Goal: Transaction & Acquisition: Purchase product/service

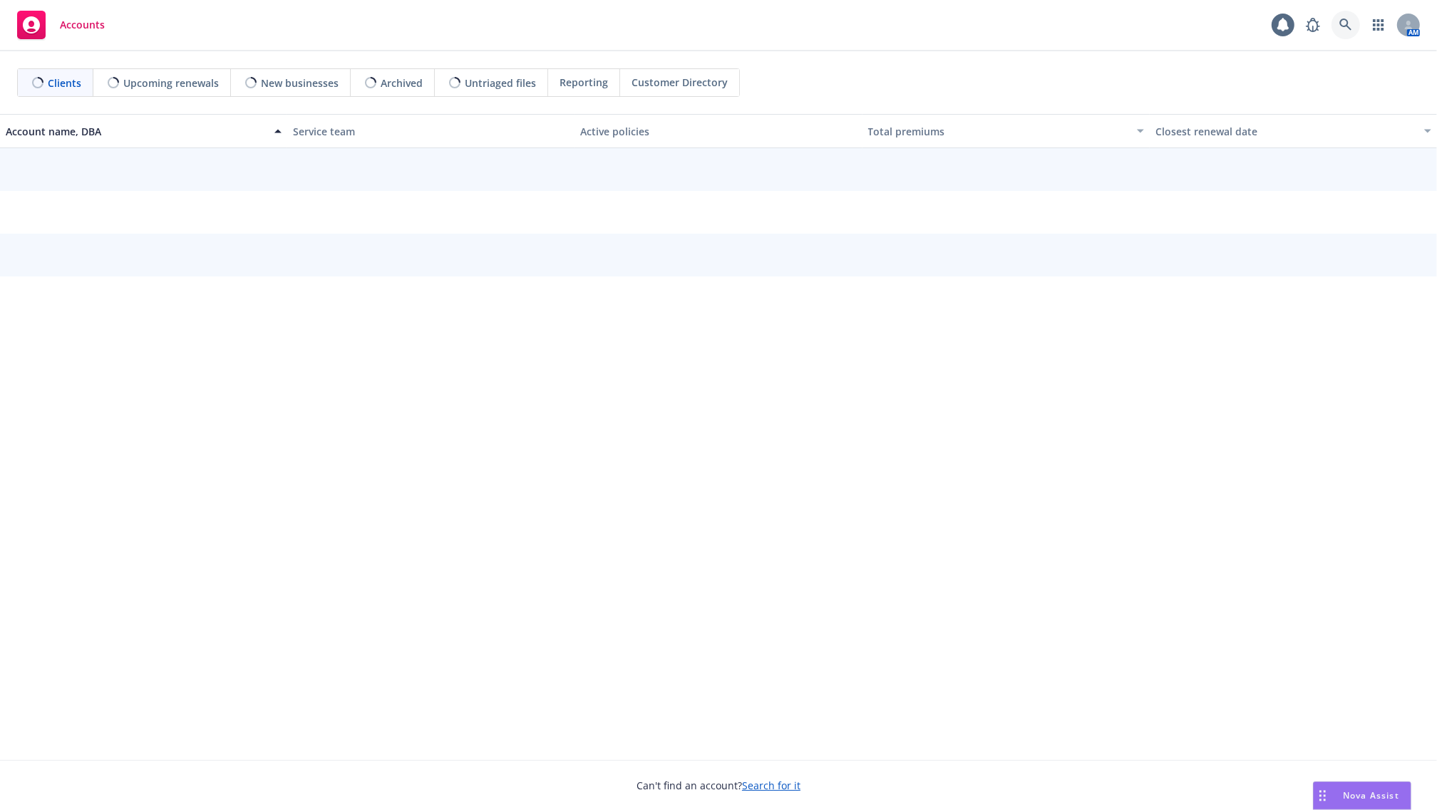
click at [1333, 27] on link at bounding box center [1345, 25] width 29 height 29
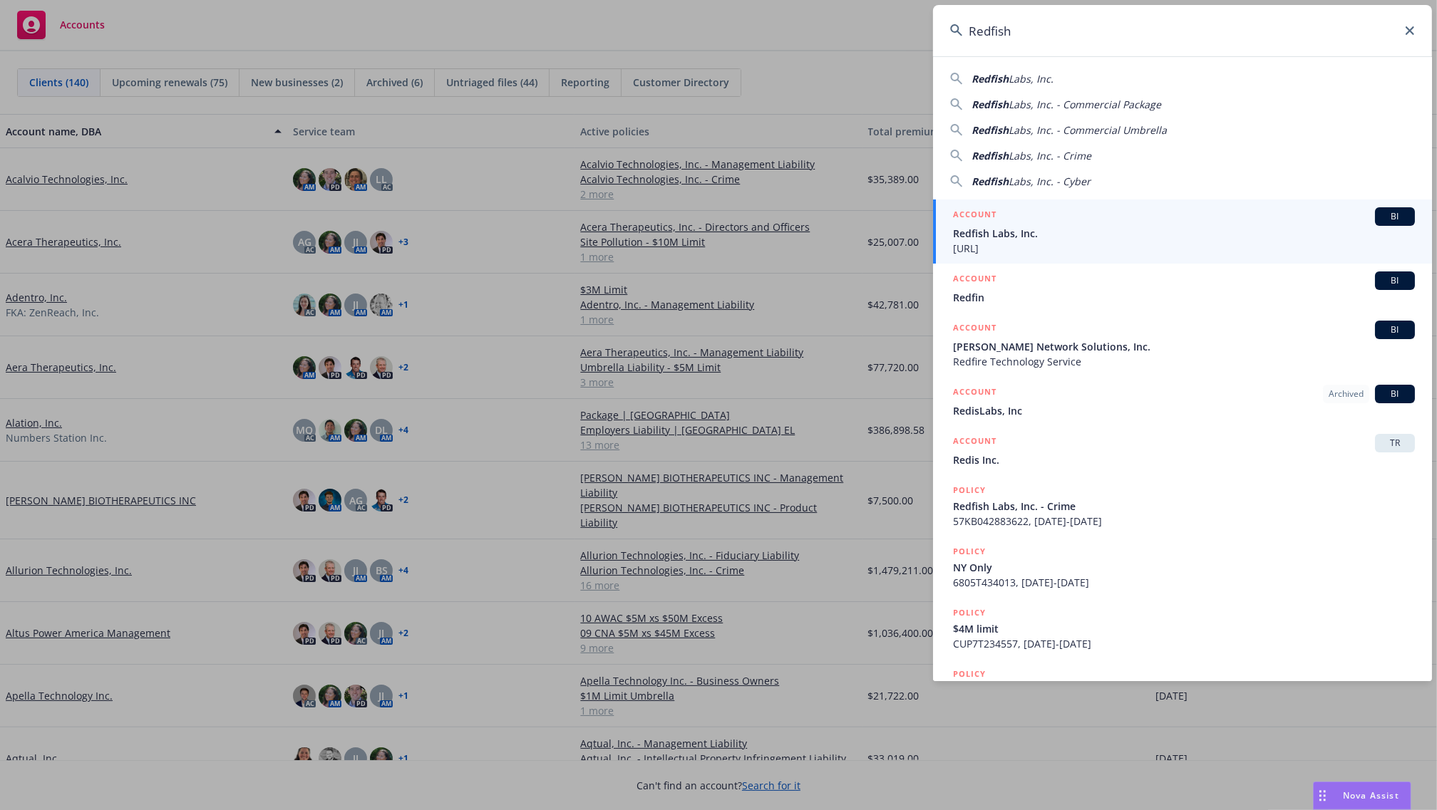
type input "Redfish"
click at [973, 219] on h5 "ACCOUNT" at bounding box center [974, 215] width 43 height 17
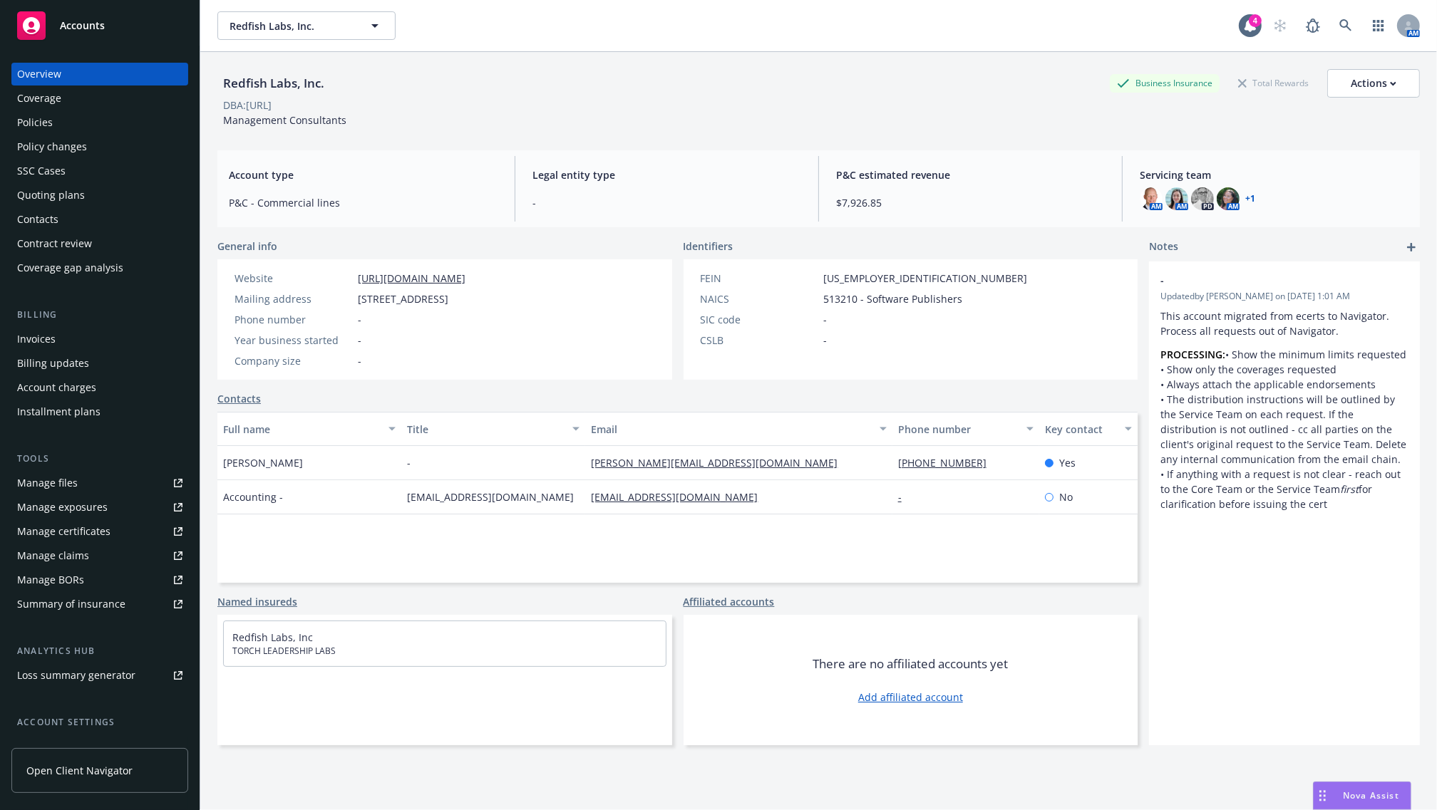
click at [75, 208] on div "Contacts" at bounding box center [99, 219] width 165 height 23
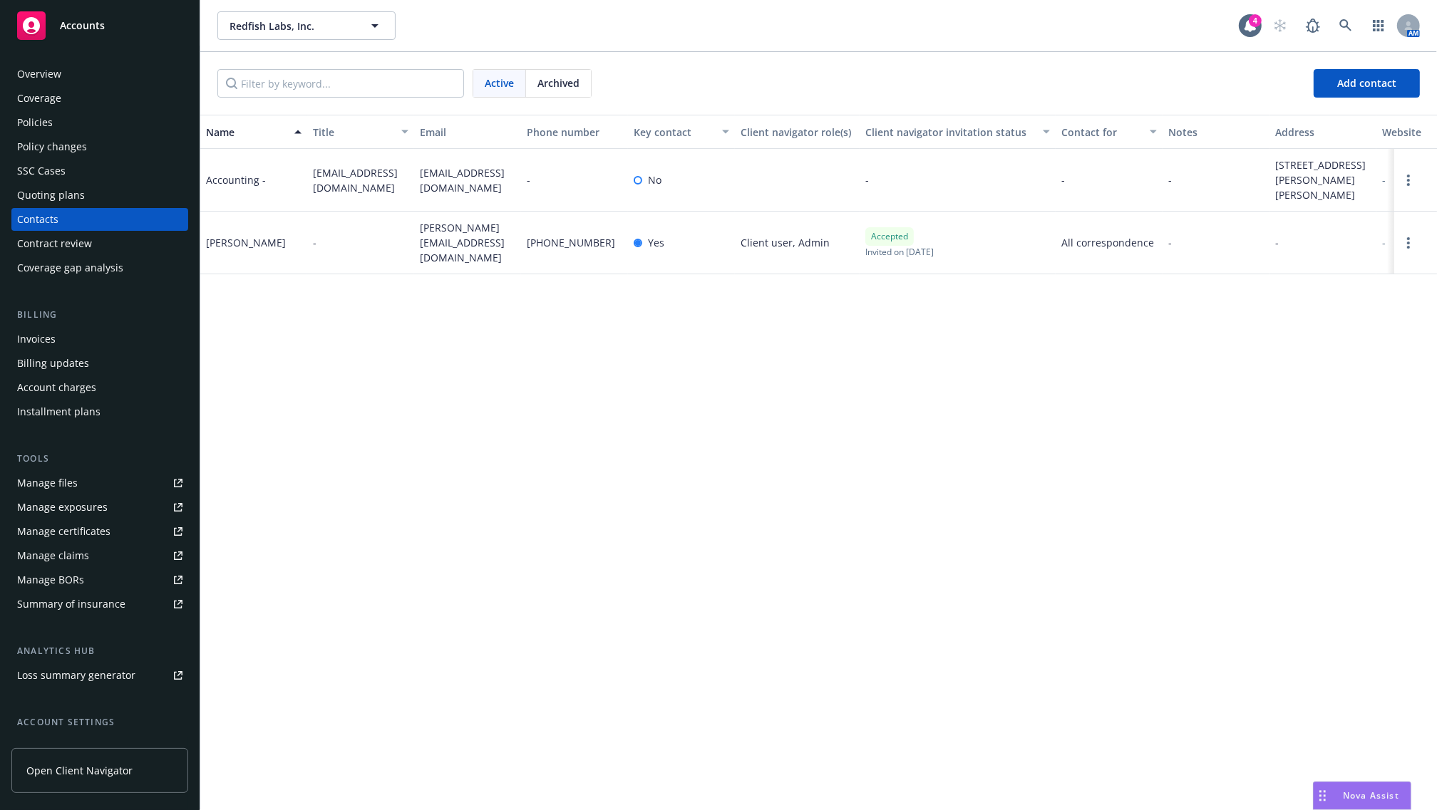
click at [715, 349] on div "Name Title Email Phone number Key contact Client navigator role(s) Client navig…" at bounding box center [818, 463] width 1237 height 696
click at [465, 172] on span "accounting@torch.io" at bounding box center [468, 180] width 96 height 30
copy span "accounting@torch.io"
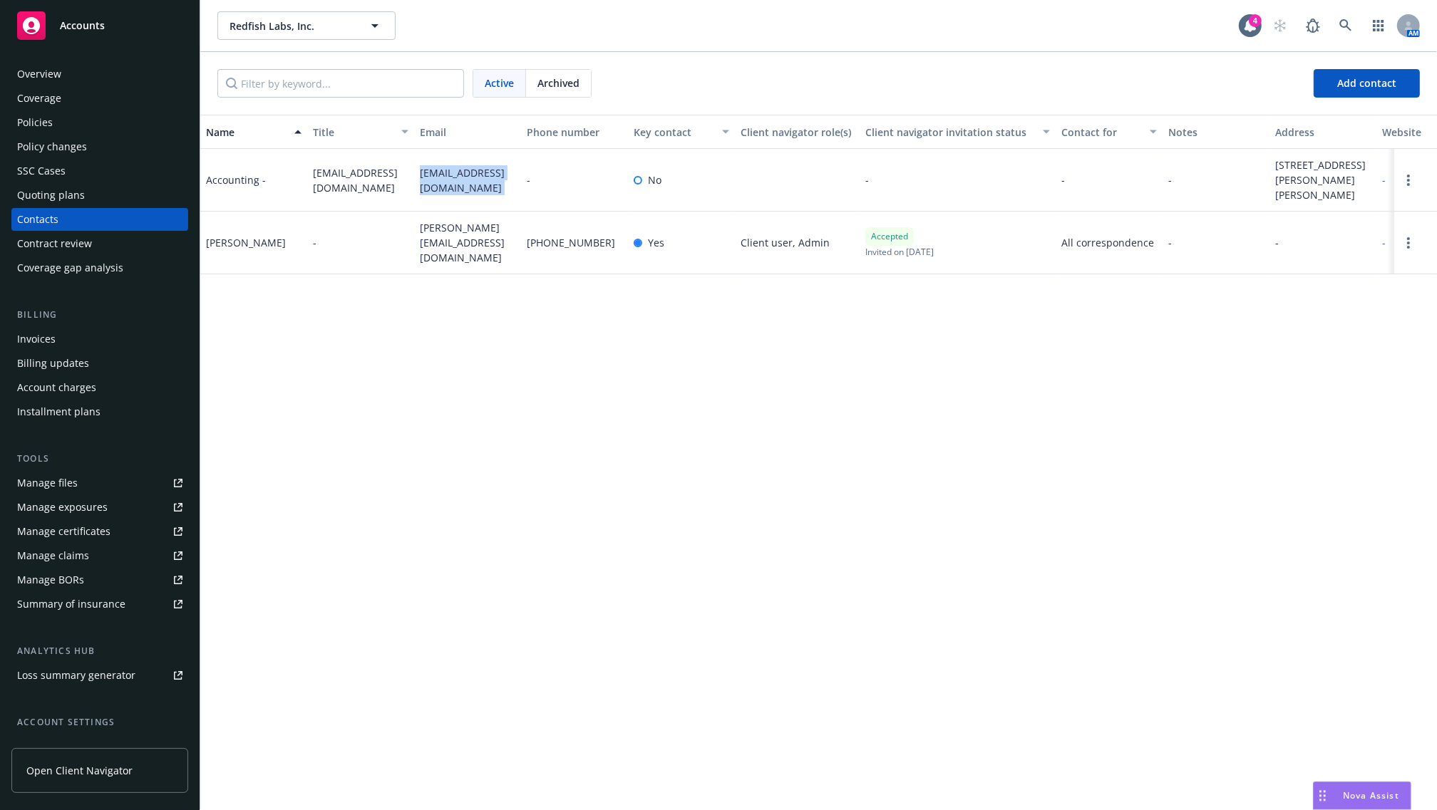
click at [77, 115] on div "Policies" at bounding box center [99, 122] width 165 height 23
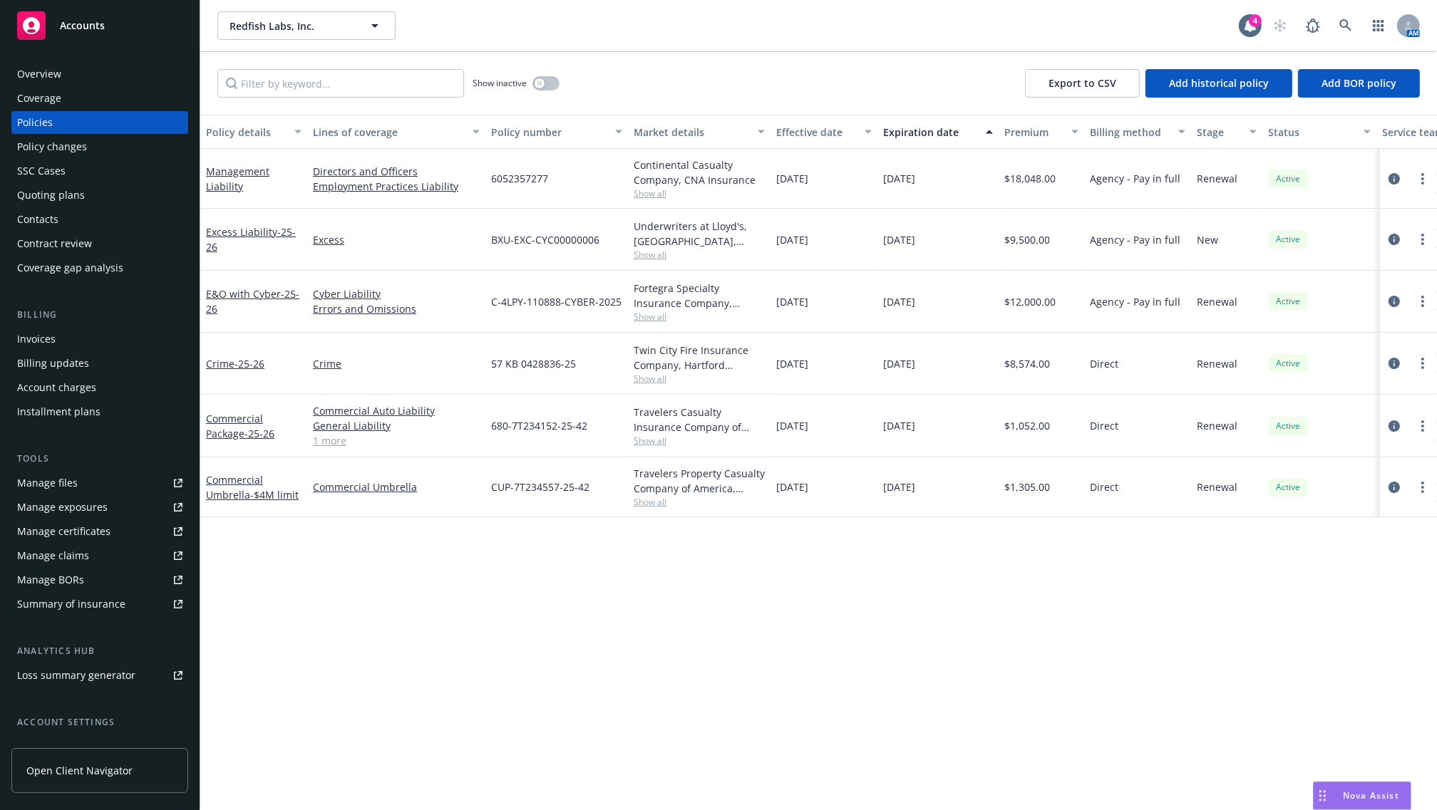
click at [87, 339] on div "Invoices" at bounding box center [99, 339] width 165 height 23
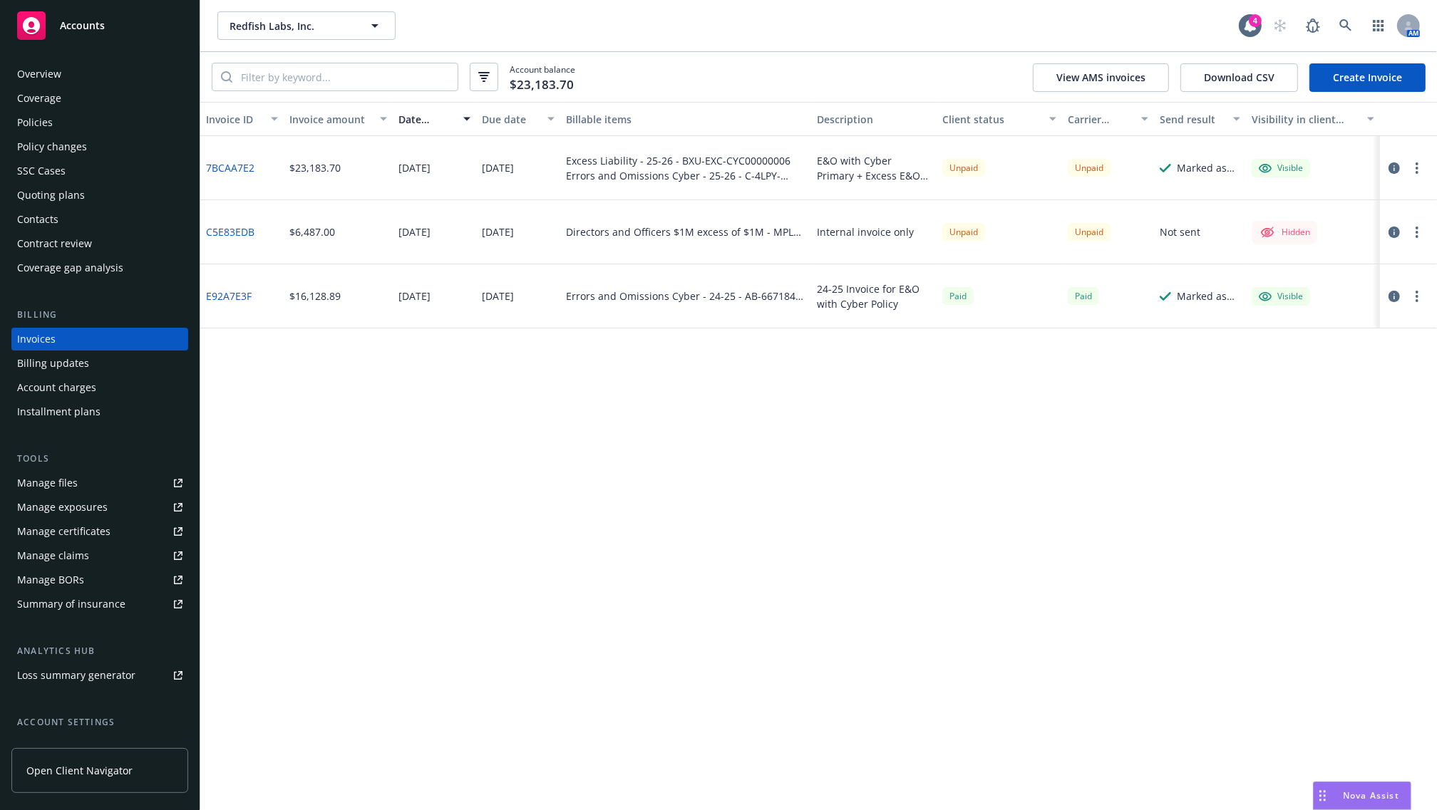
click at [592, 444] on div "Invoice ID Invoice amount Date issued Due date Billable items Description Clien…" at bounding box center [818, 456] width 1237 height 708
click at [13, 120] on link "Policies" at bounding box center [99, 122] width 177 height 23
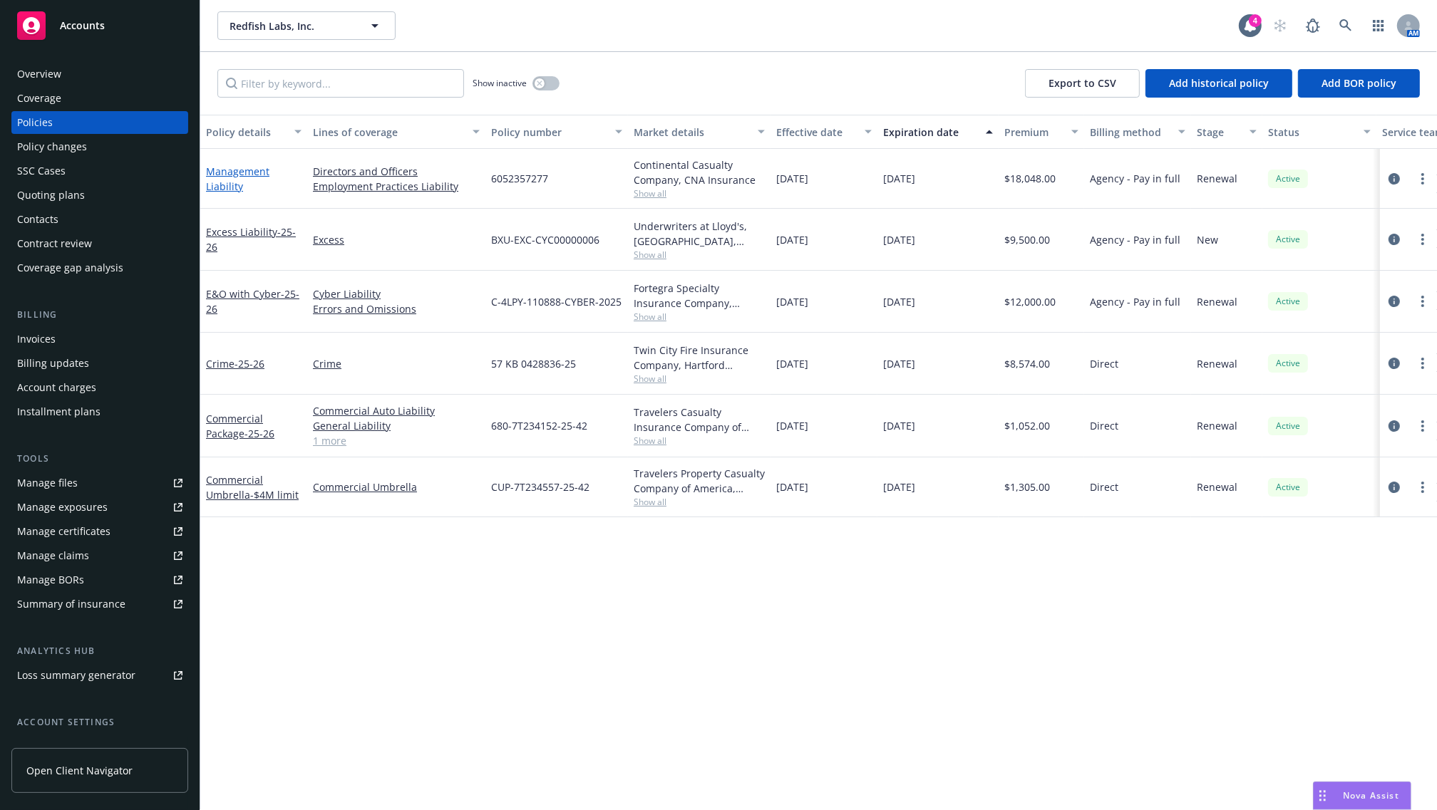
click at [236, 172] on link "Management Liability" at bounding box center [237, 179] width 63 height 29
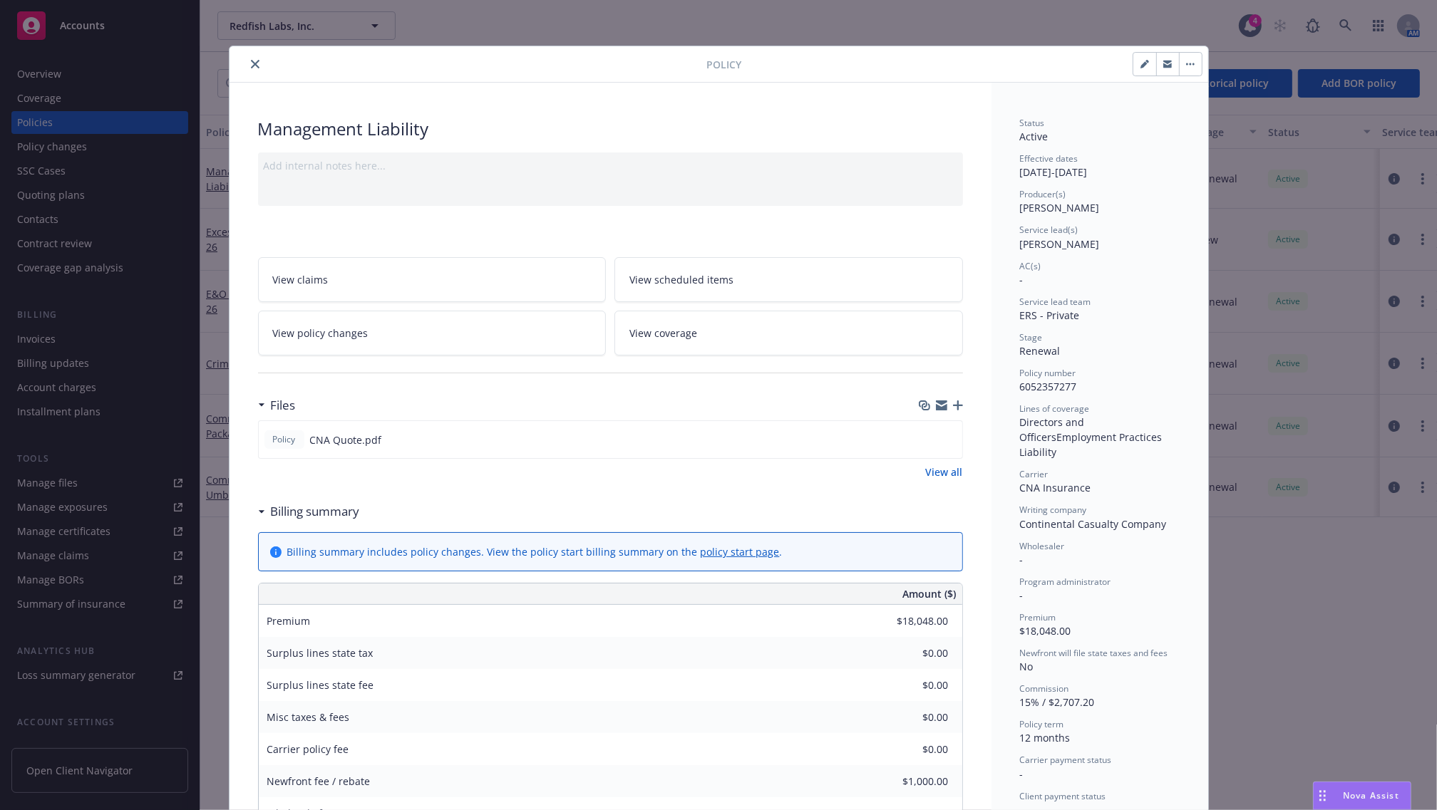
click at [891, 136] on div "Management Liability" at bounding box center [610, 129] width 705 height 24
click at [789, 118] on div "Management Liability" at bounding box center [610, 129] width 705 height 24
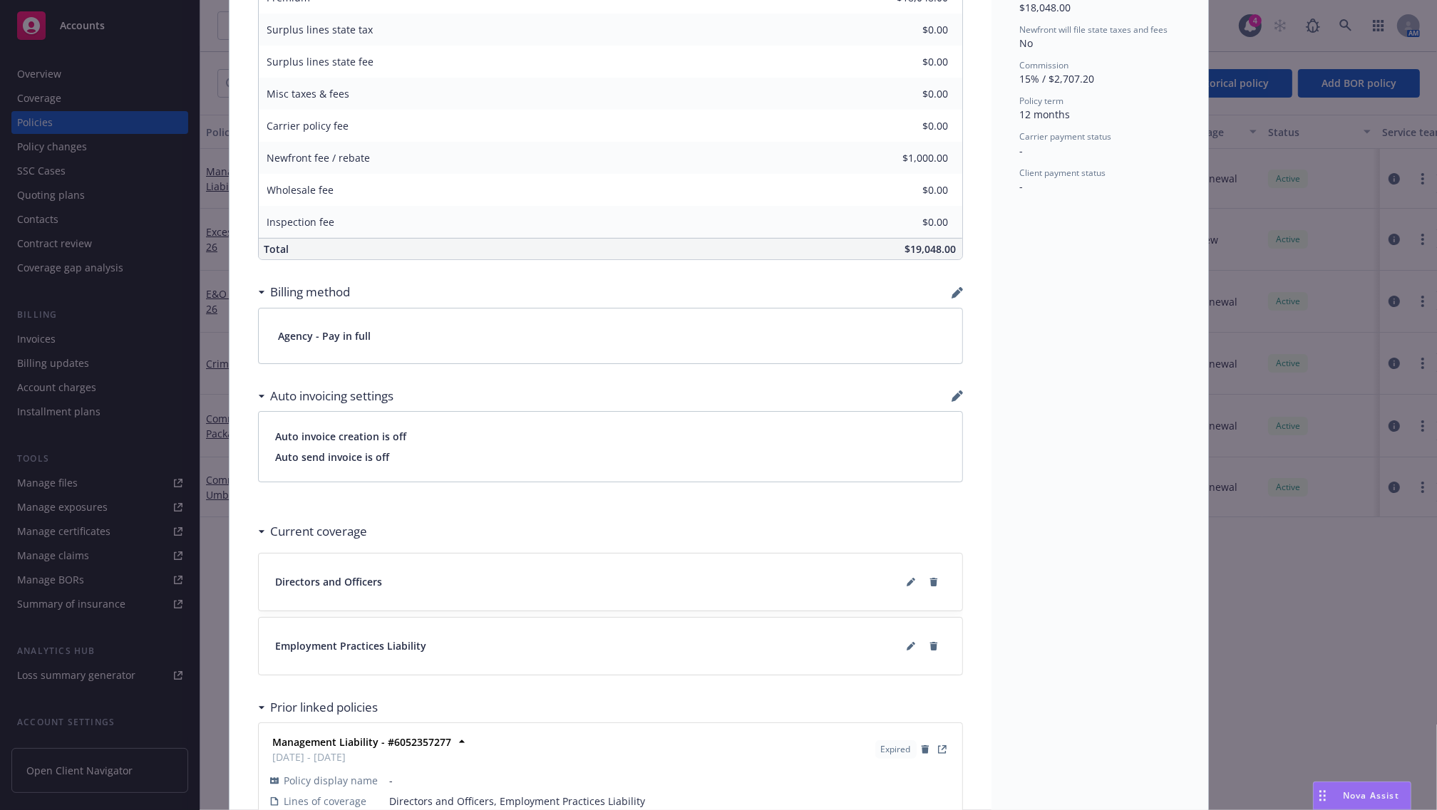
scroll to position [742, 0]
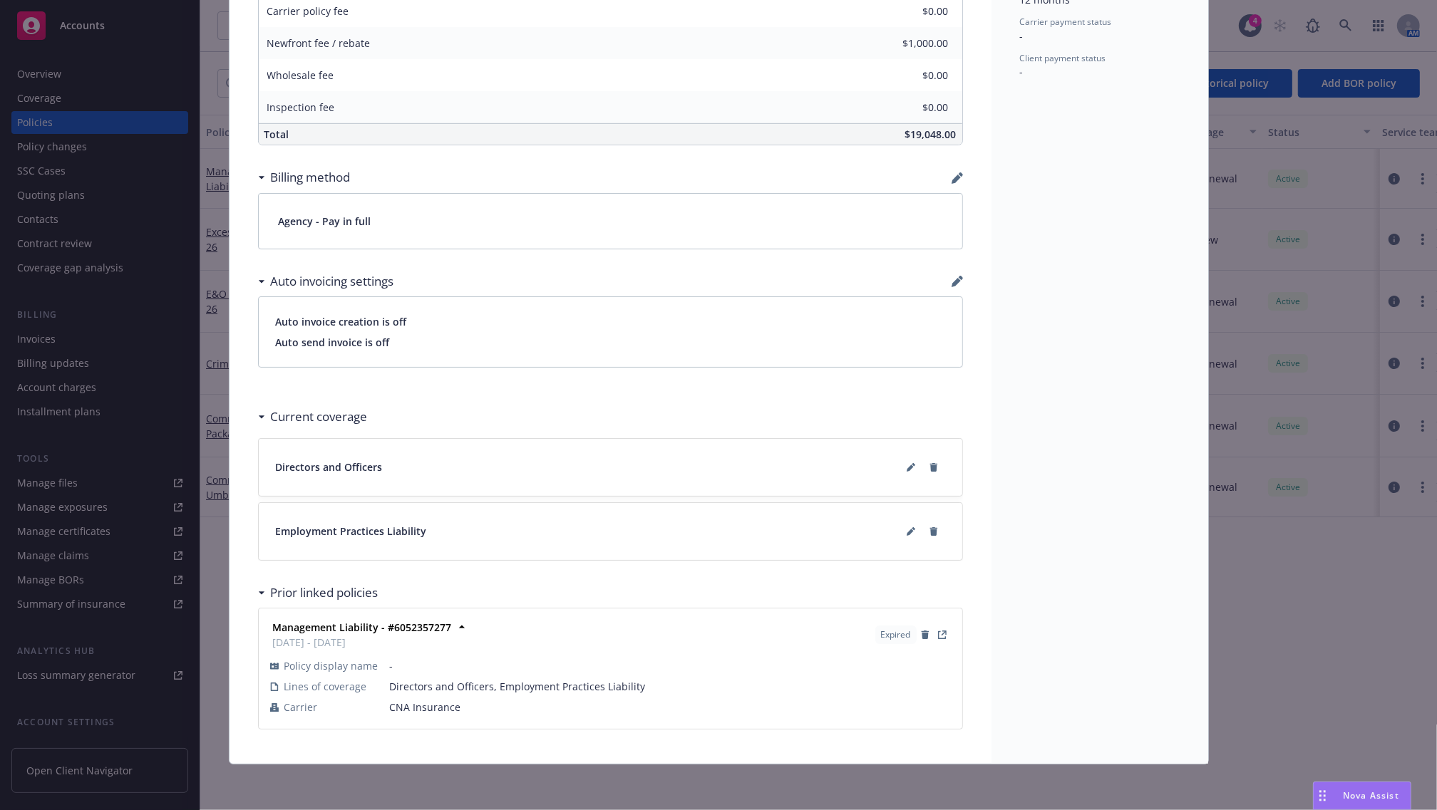
click at [265, 416] on div "Current coverage" at bounding box center [316, 417] width 103 height 19
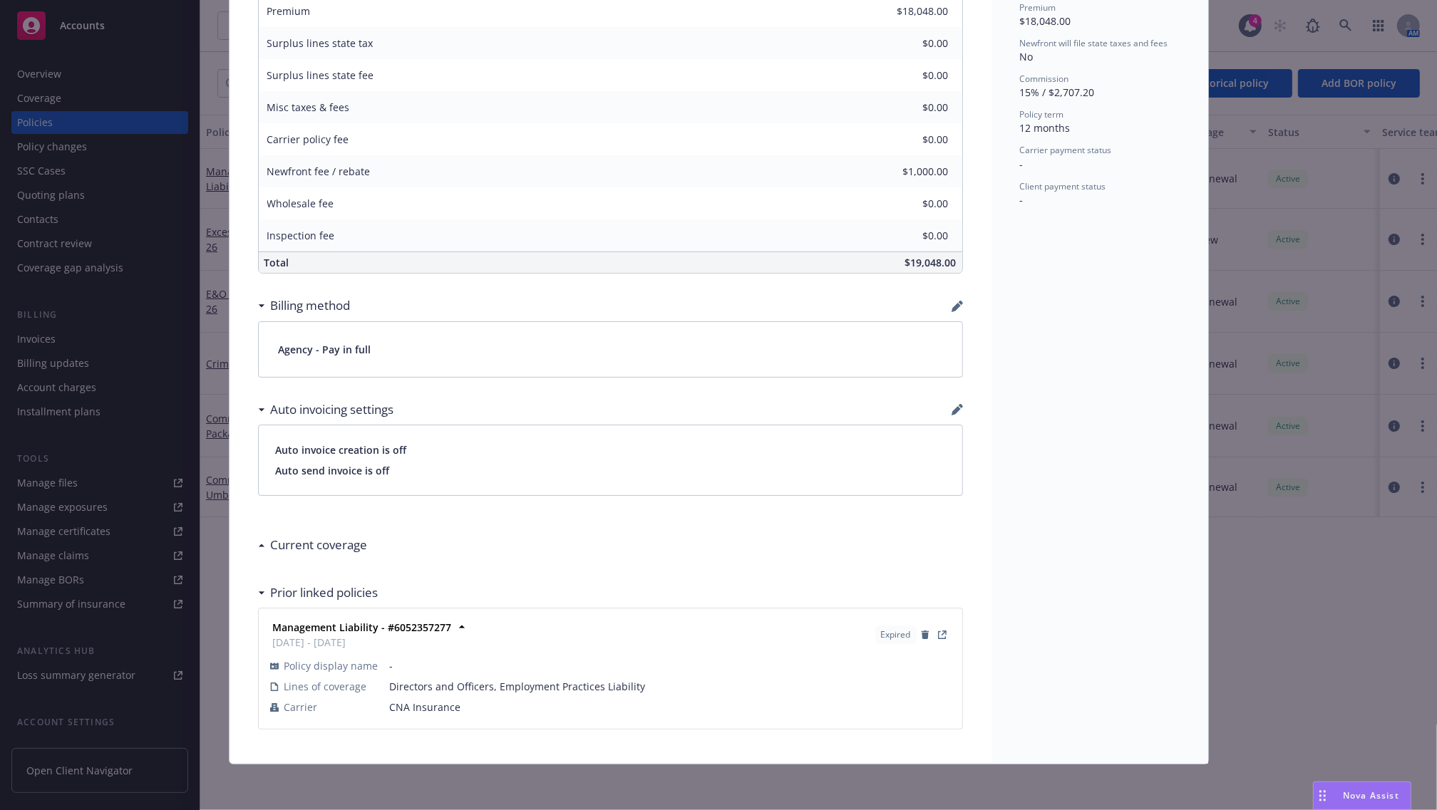
click at [258, 410] on icon at bounding box center [261, 409] width 6 height 3
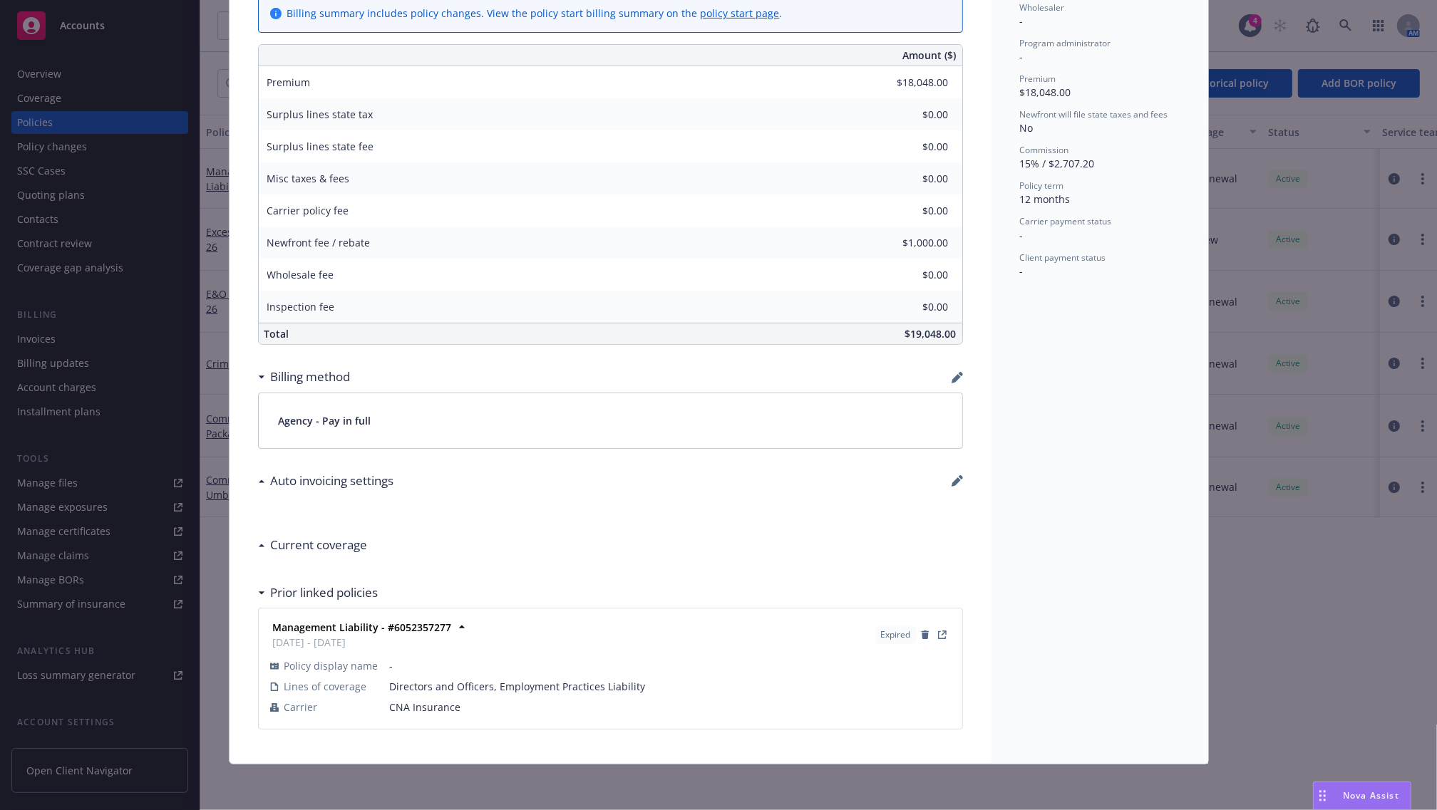
click at [258, 378] on icon at bounding box center [261, 378] width 7 height 4
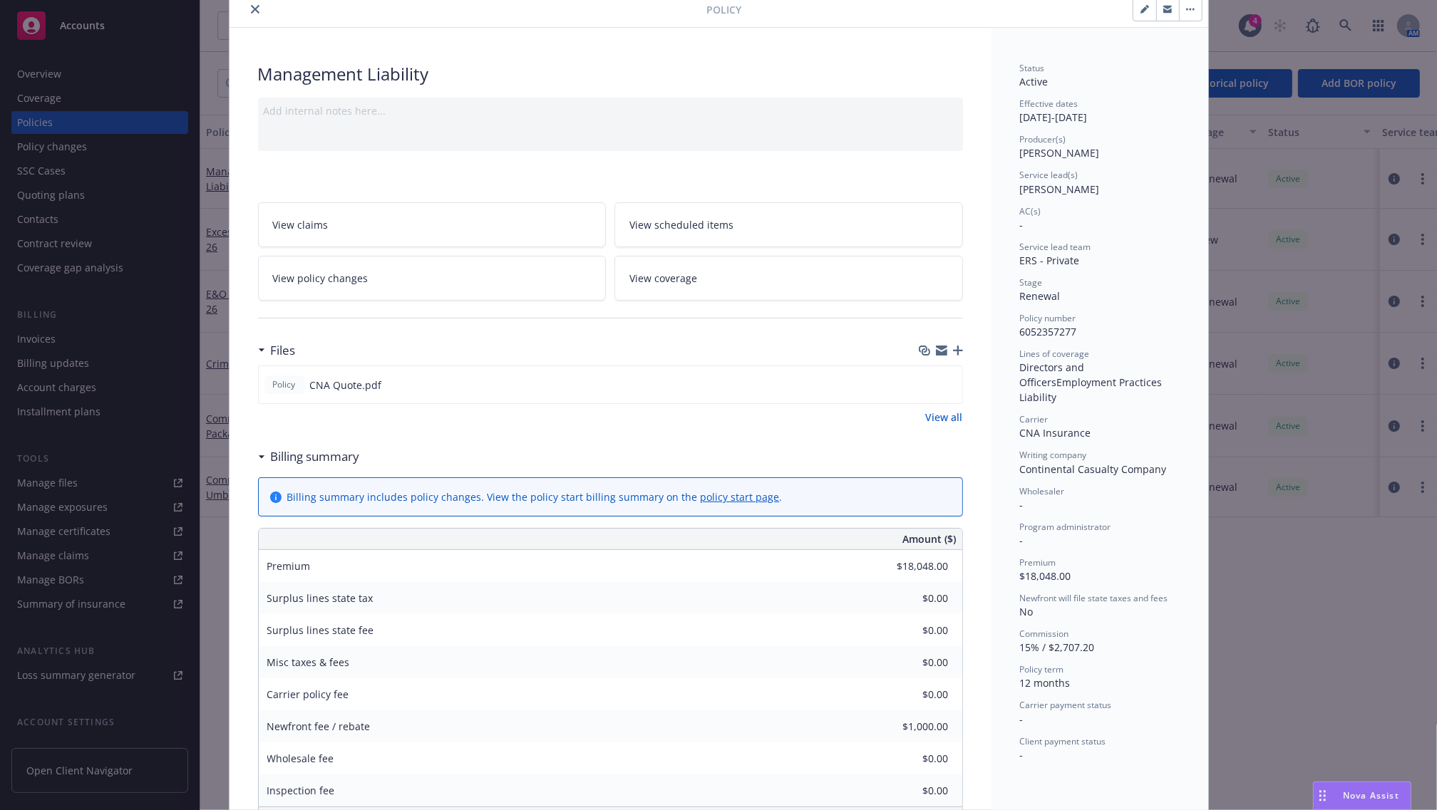
scroll to position [0, 0]
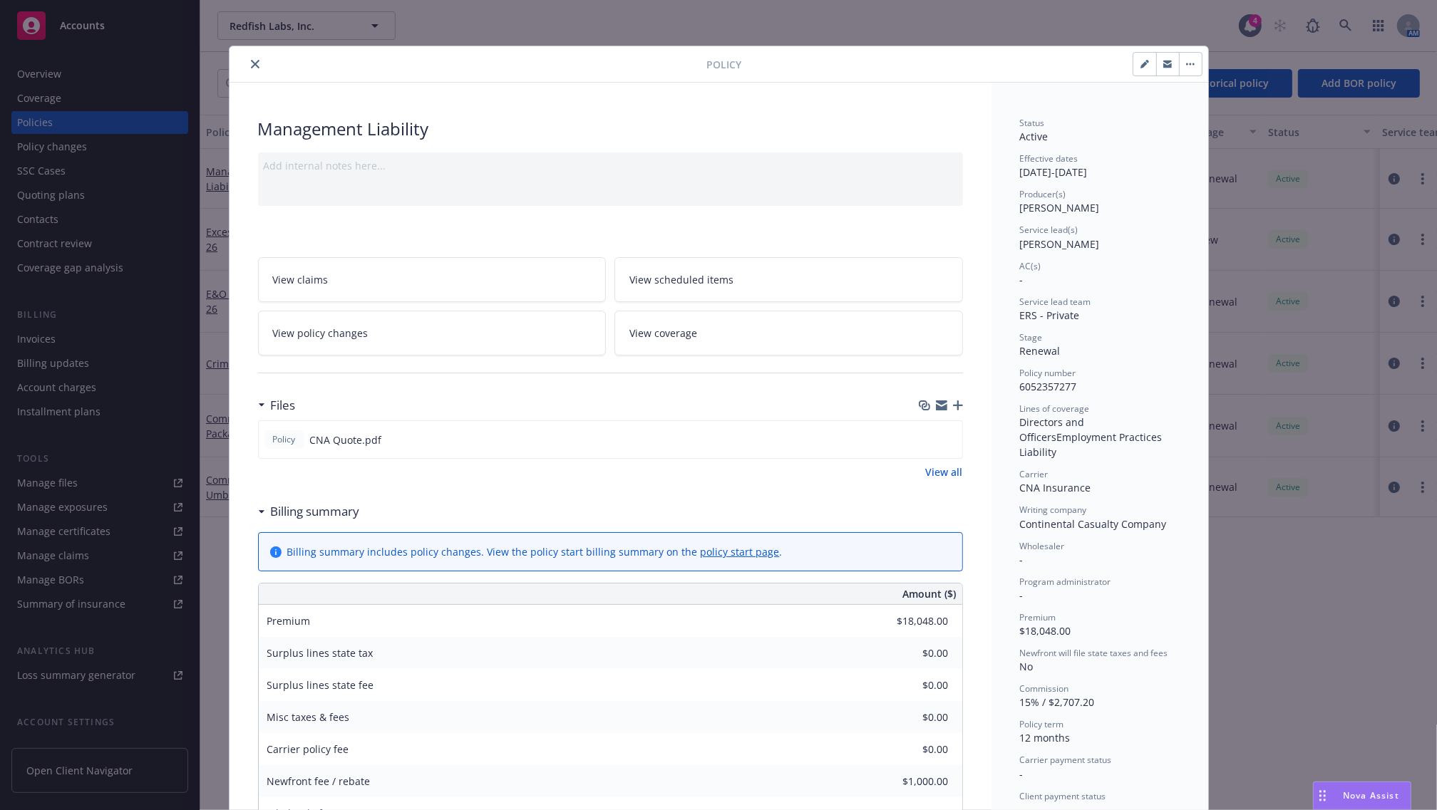
click at [251, 61] on icon "close" at bounding box center [255, 64] width 9 height 9
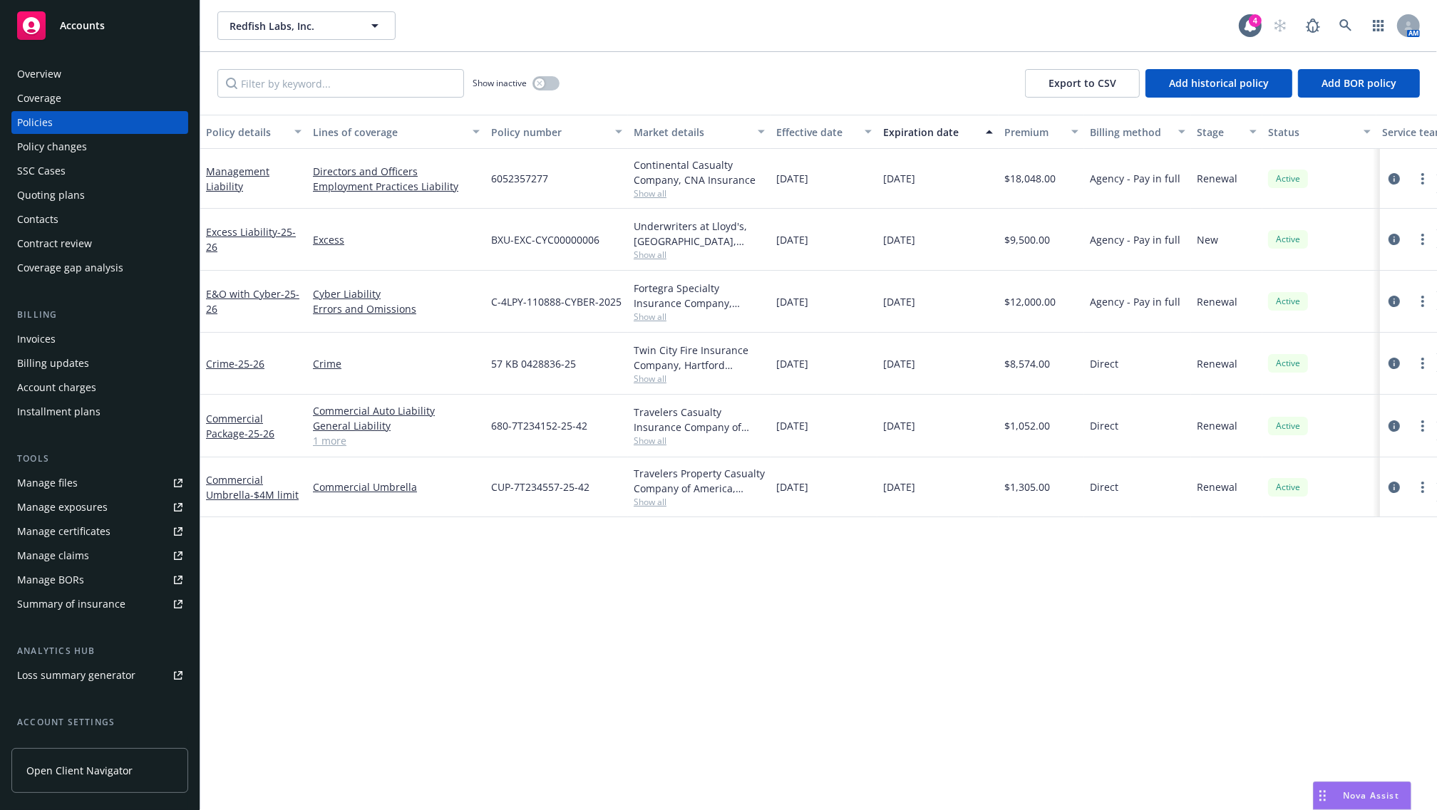
click at [82, 336] on div "Invoices" at bounding box center [99, 339] width 165 height 23
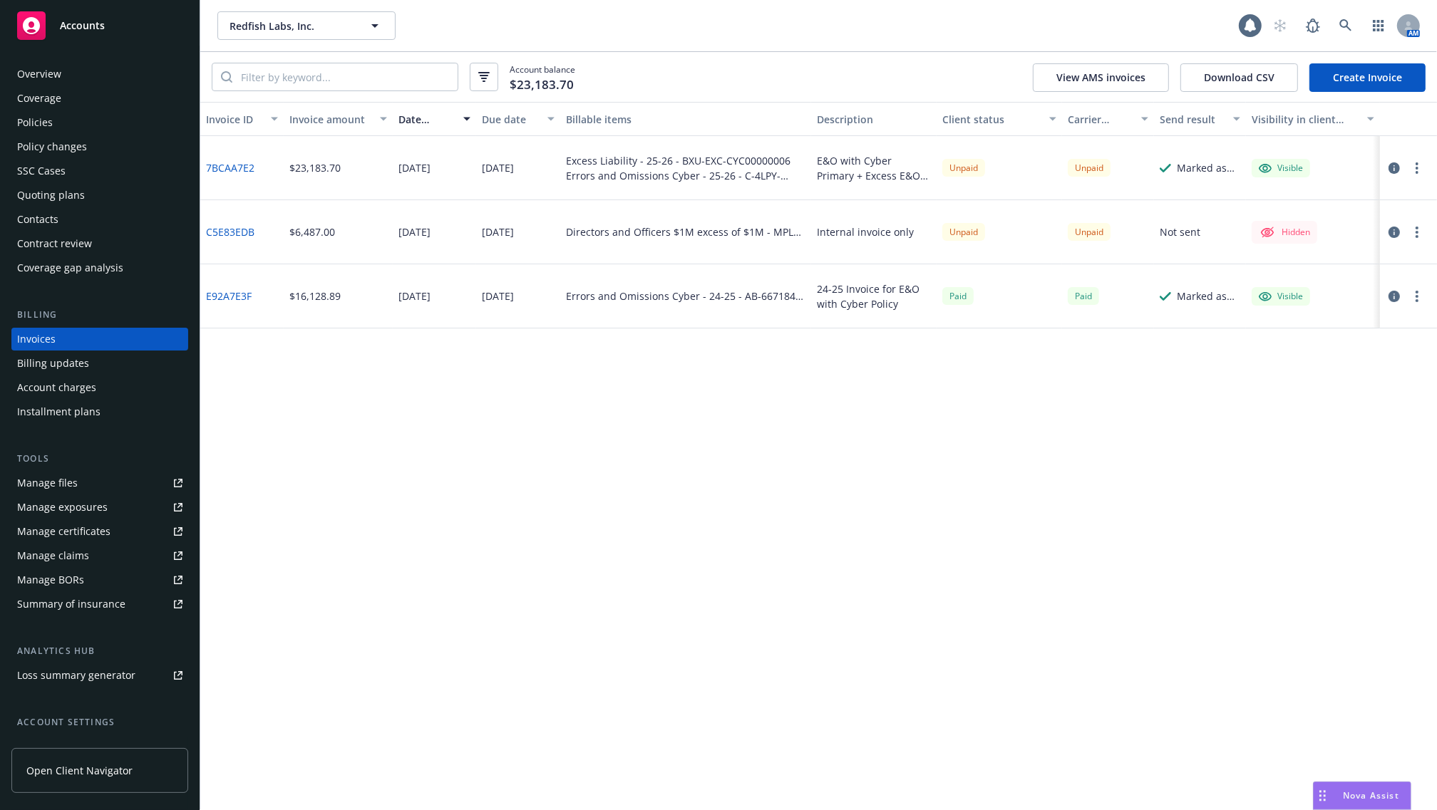
click at [1338, 80] on link "Create Invoice" at bounding box center [1367, 77] width 116 height 29
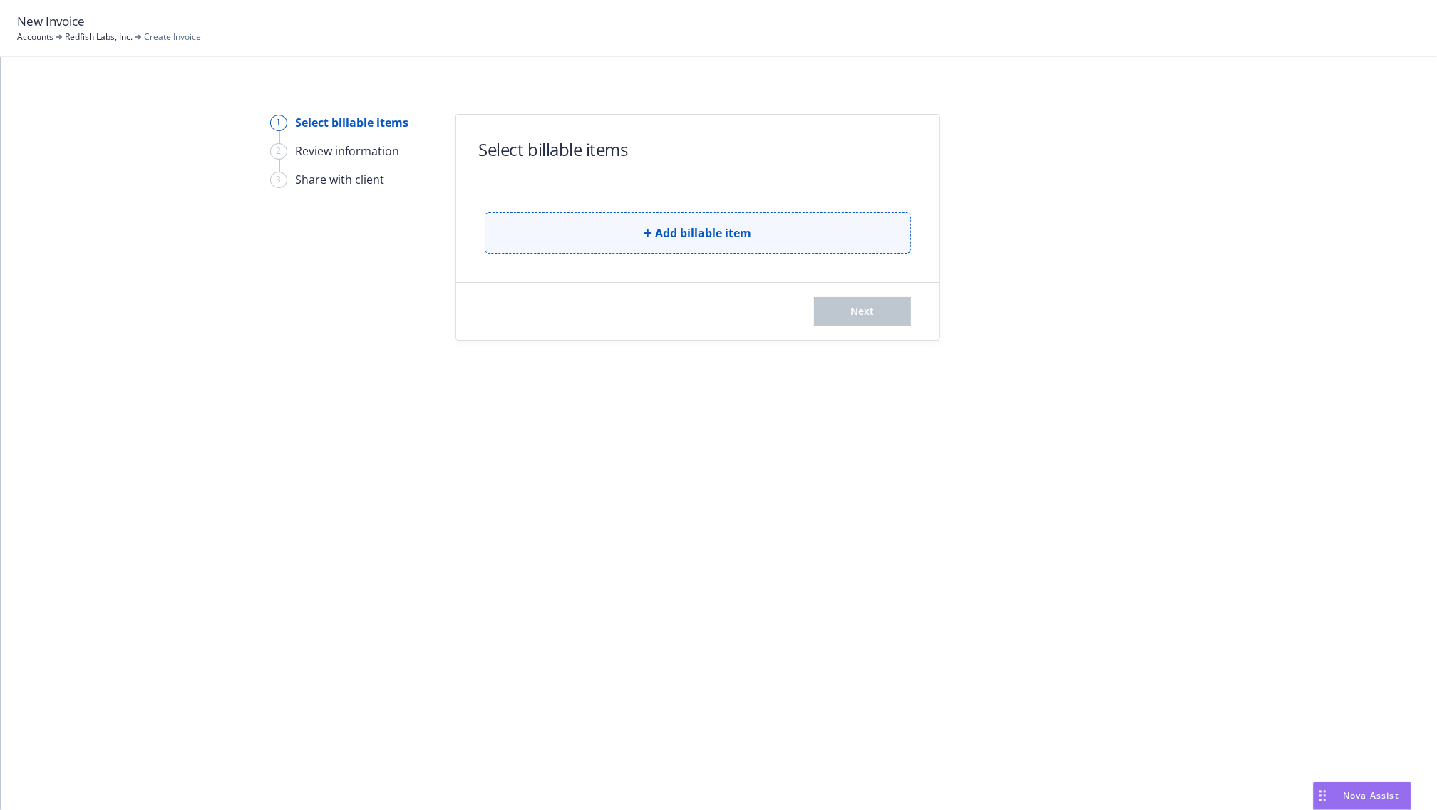
click at [627, 232] on button "Add billable item" at bounding box center [698, 232] width 426 height 41
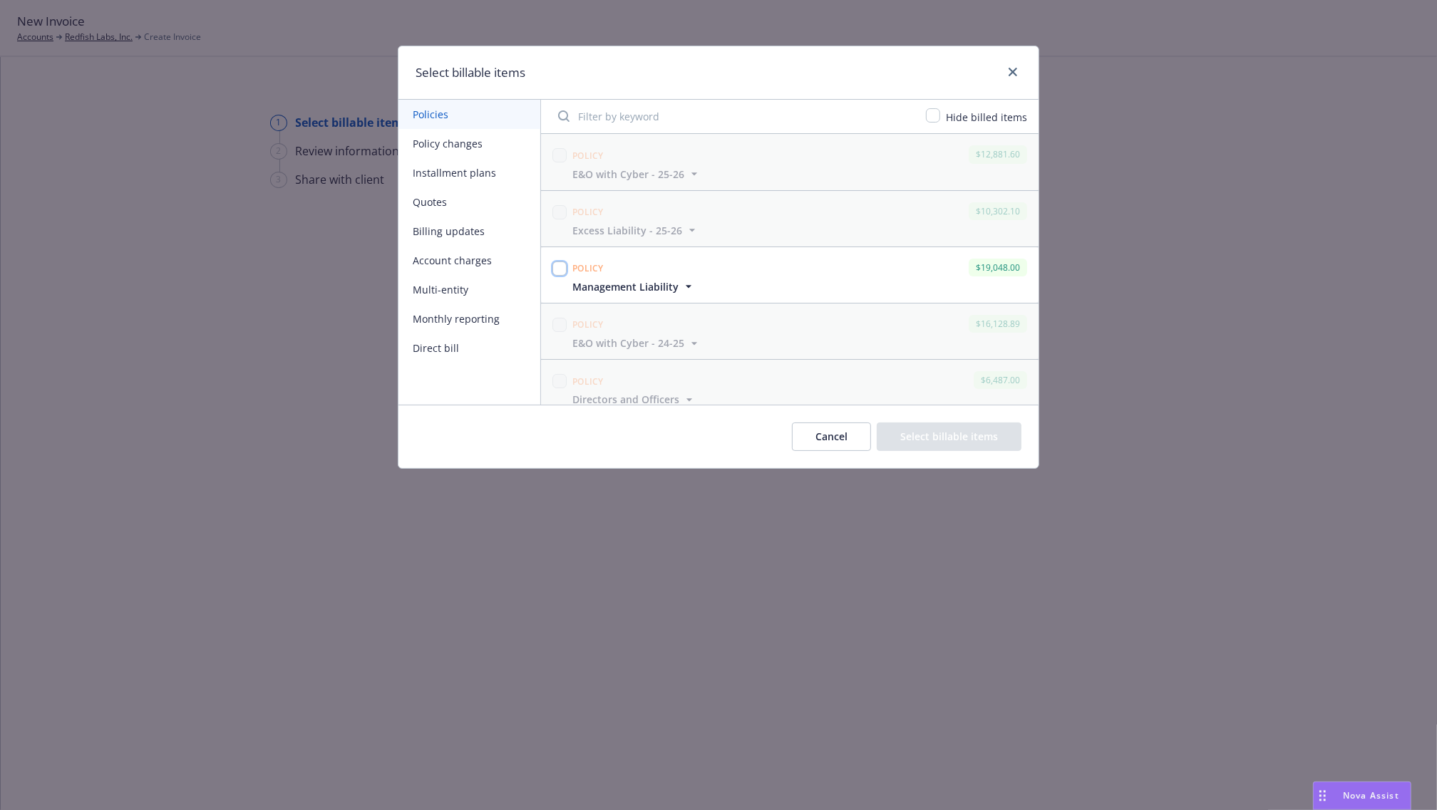
click at [562, 273] on input "checkbox" at bounding box center [559, 269] width 14 height 14
checkbox input "true"
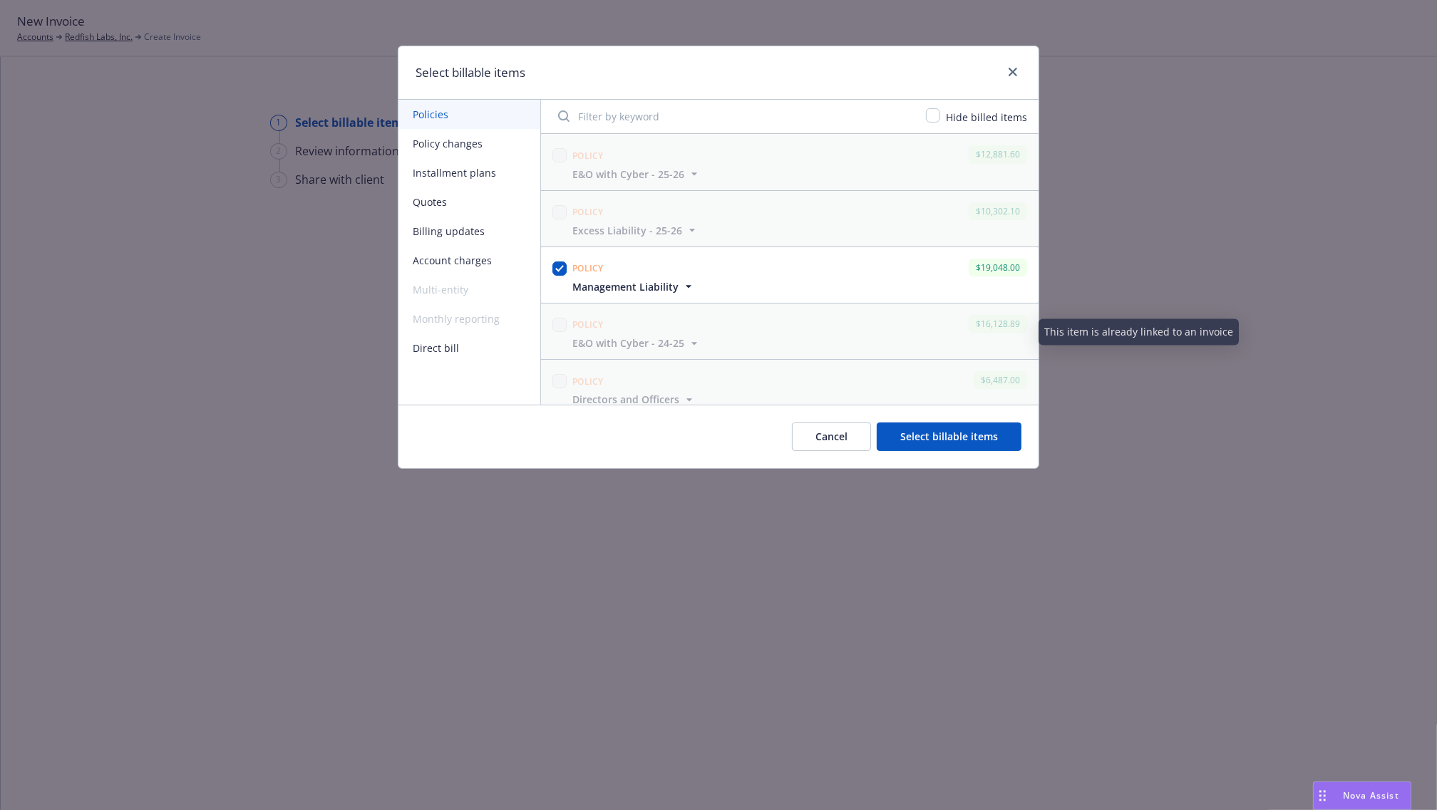
click at [639, 293] on span "Management Liability" at bounding box center [625, 286] width 106 height 15
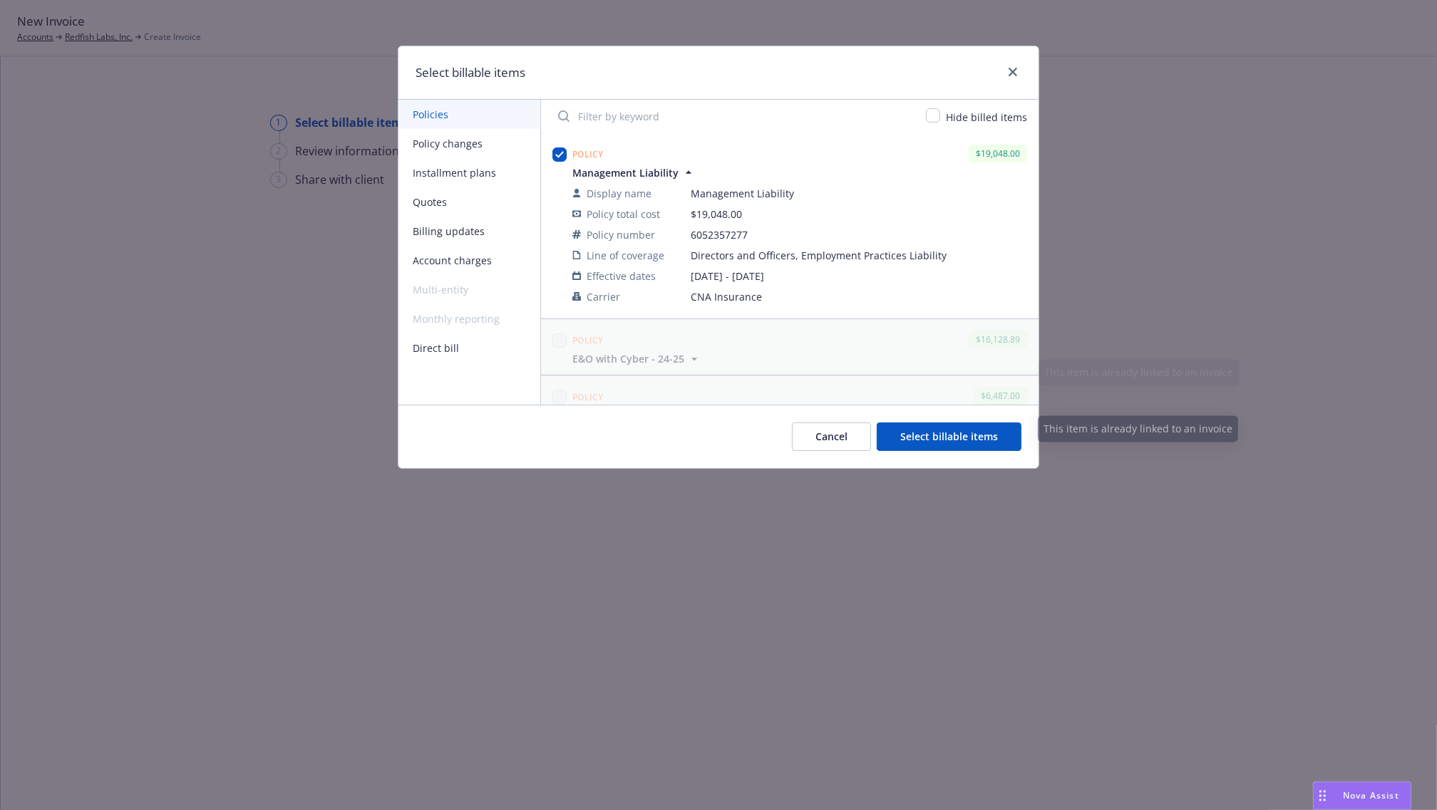
scroll to position [89, 0]
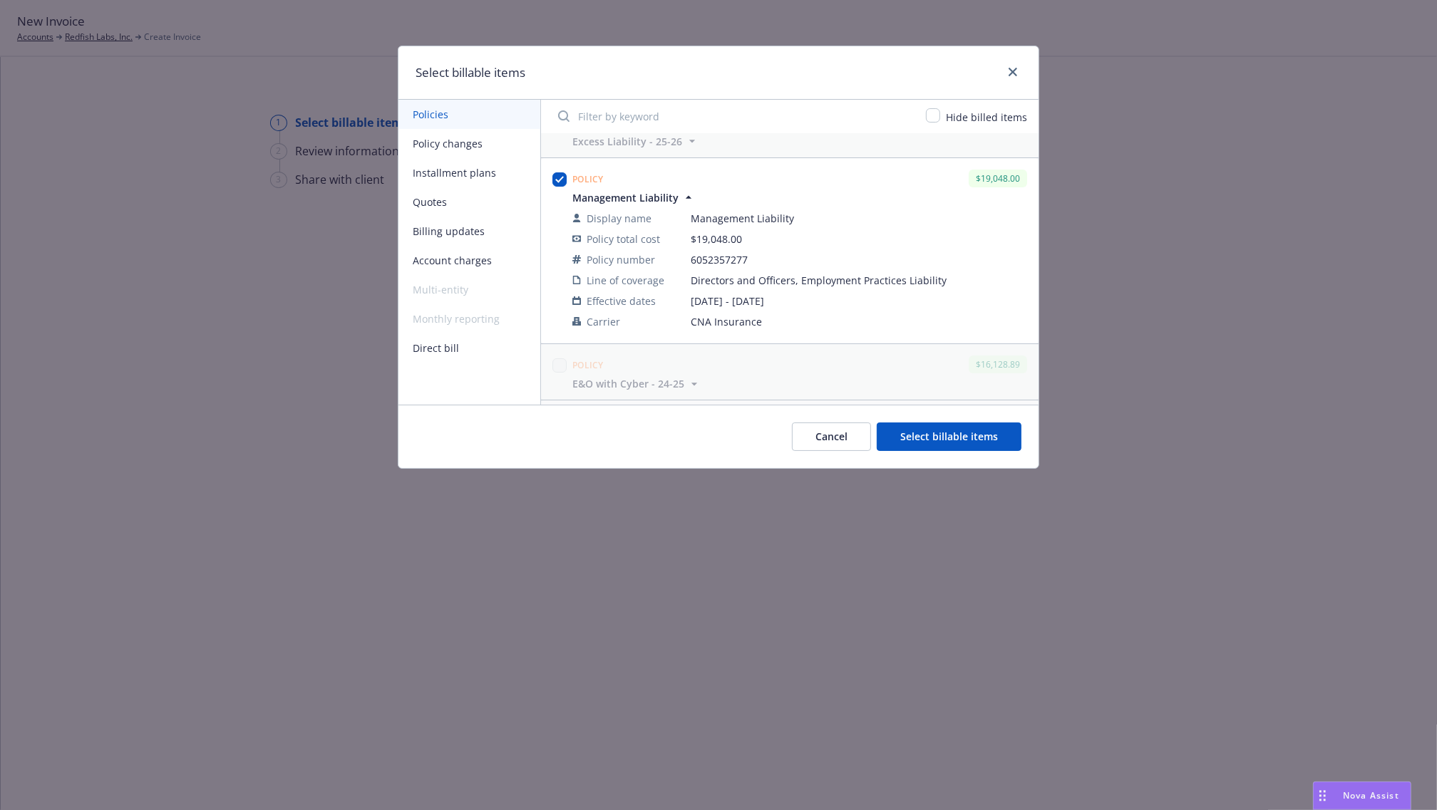
click at [636, 197] on span "Management Liability" at bounding box center [625, 197] width 106 height 15
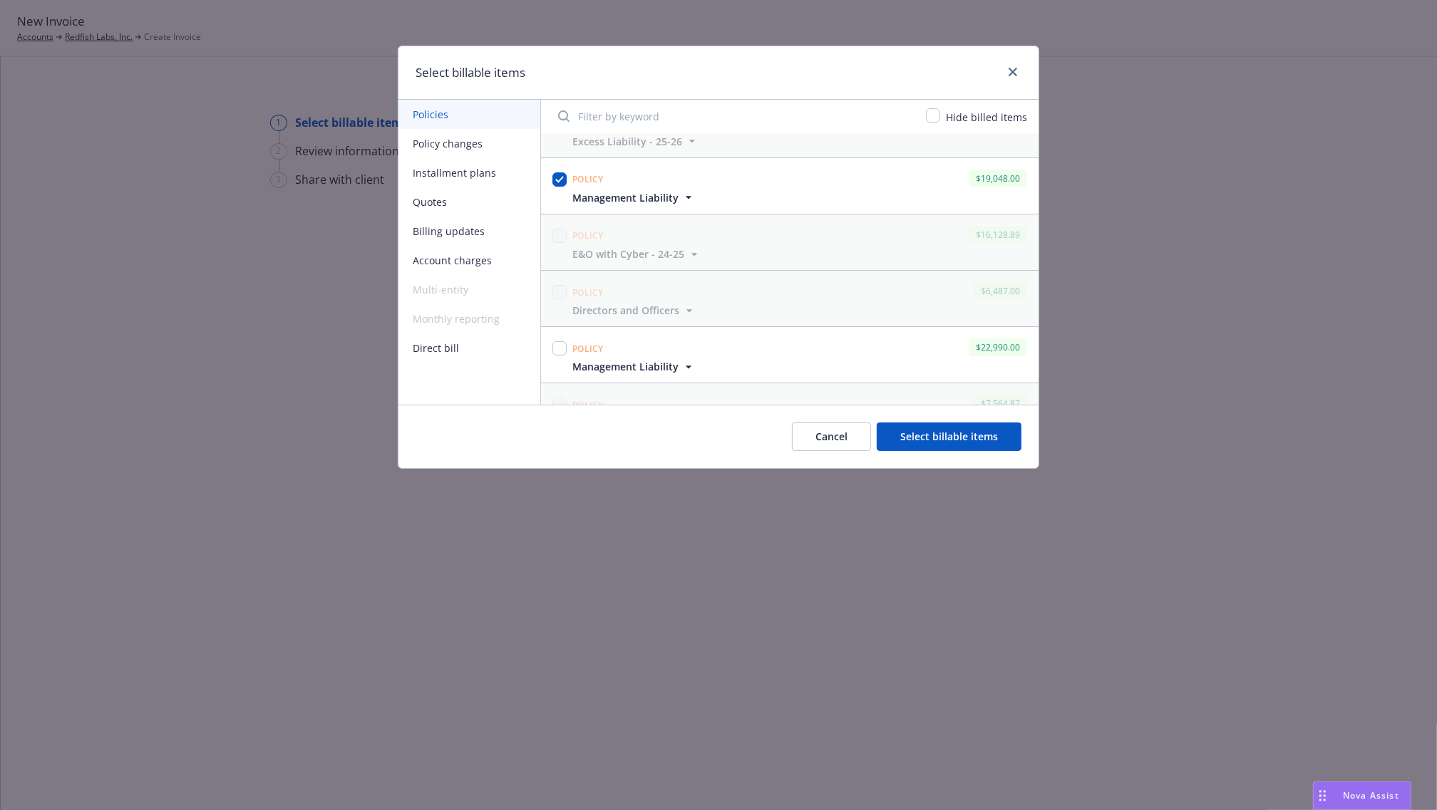
click at [905, 425] on button "Select billable items" at bounding box center [949, 437] width 145 height 29
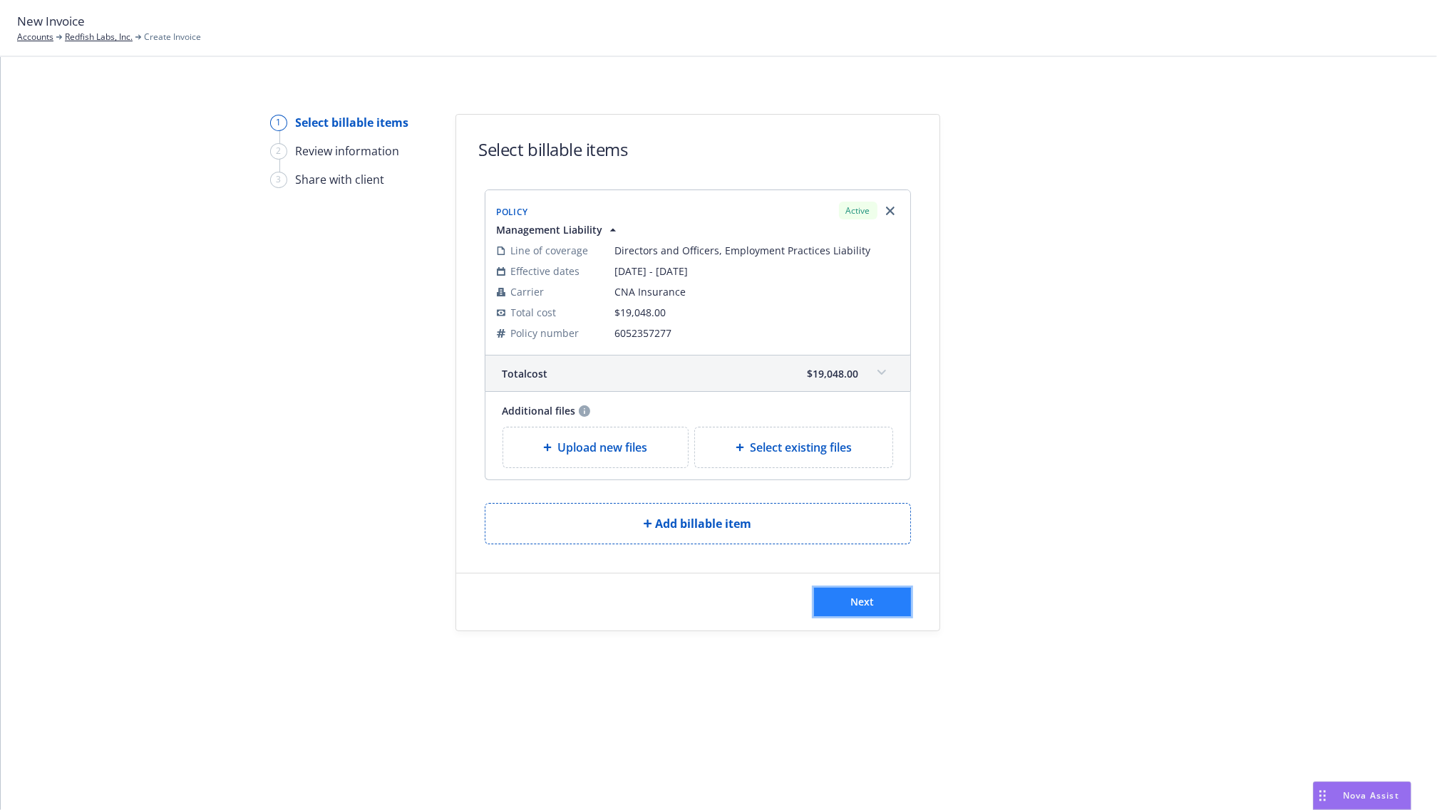
click at [848, 616] on button "Next" at bounding box center [862, 602] width 97 height 29
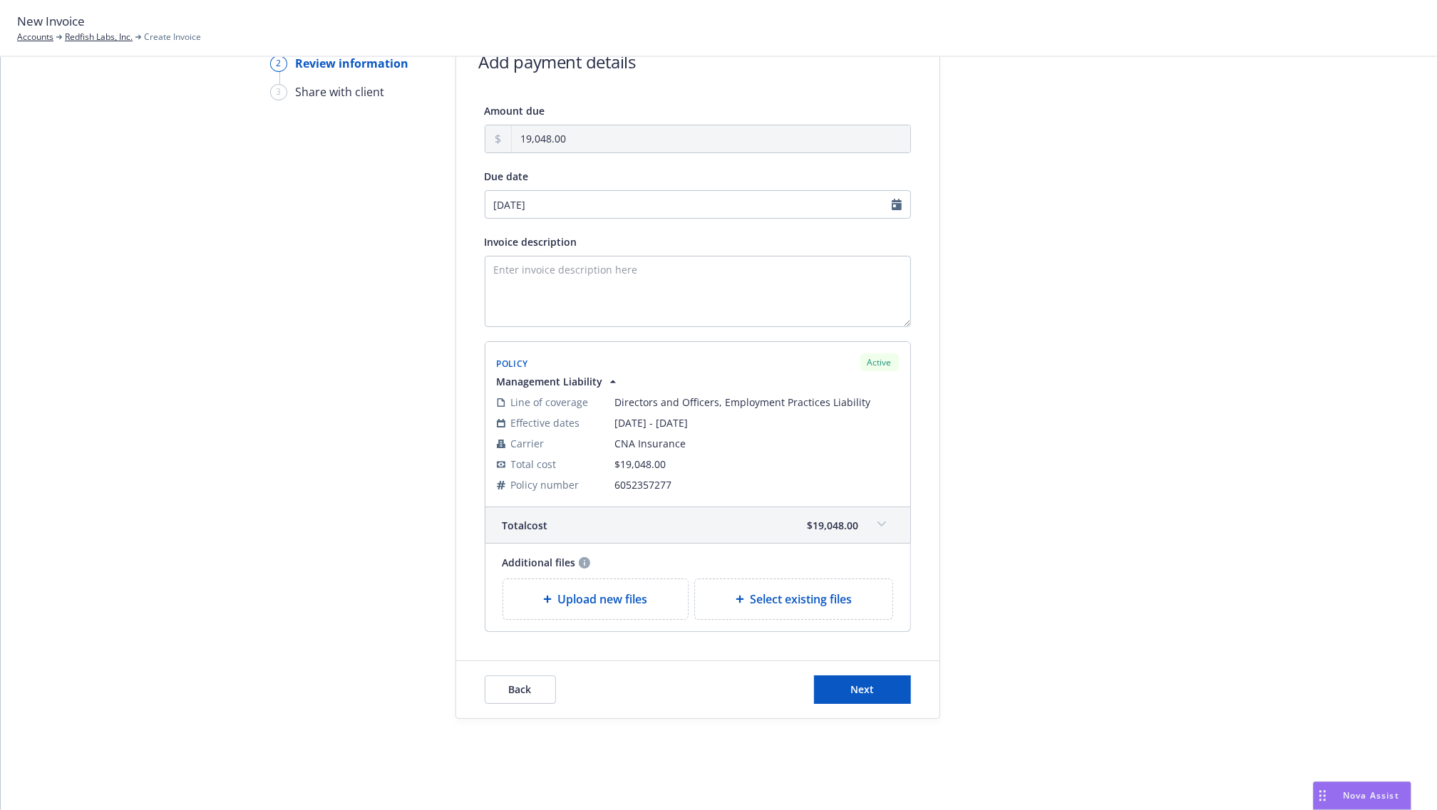
click at [649, 613] on div "Upload new files" at bounding box center [595, 599] width 185 height 40
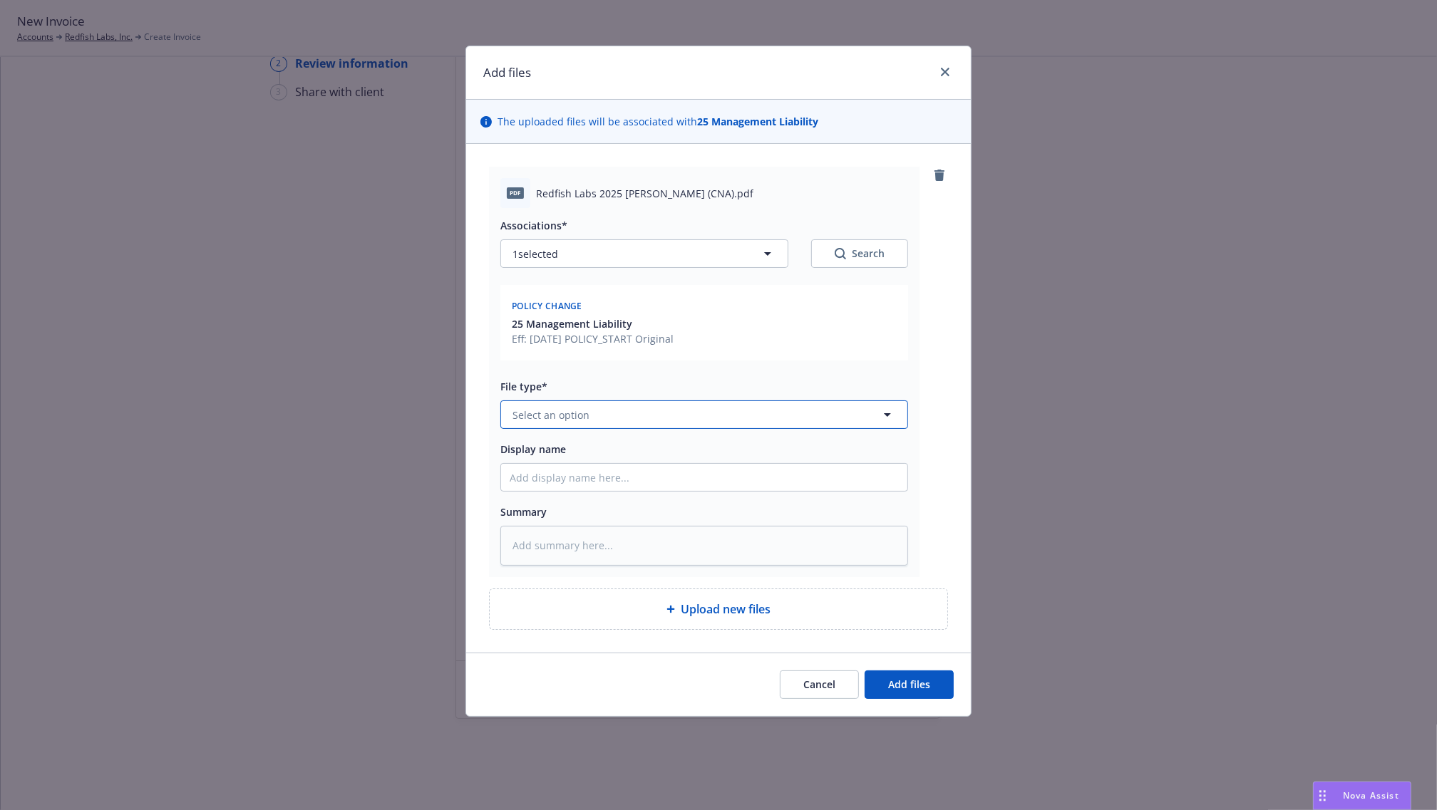
click at [577, 421] on span "Select an option" at bounding box center [550, 415] width 77 height 15
type input "bin"
click at [556, 444] on div "Binder" at bounding box center [704, 454] width 389 height 21
click at [879, 682] on button "Add files" at bounding box center [909, 685] width 89 height 29
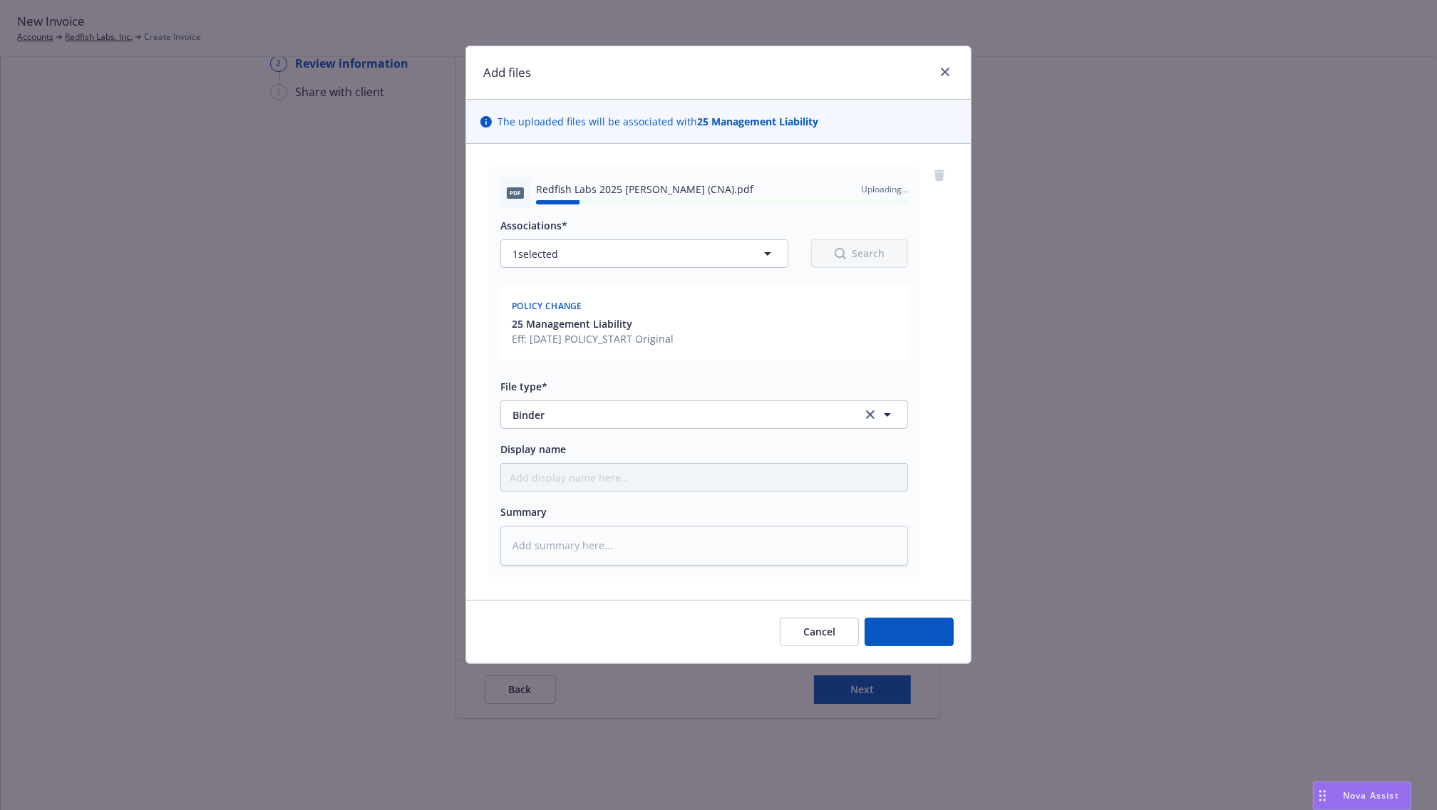
type textarea "x"
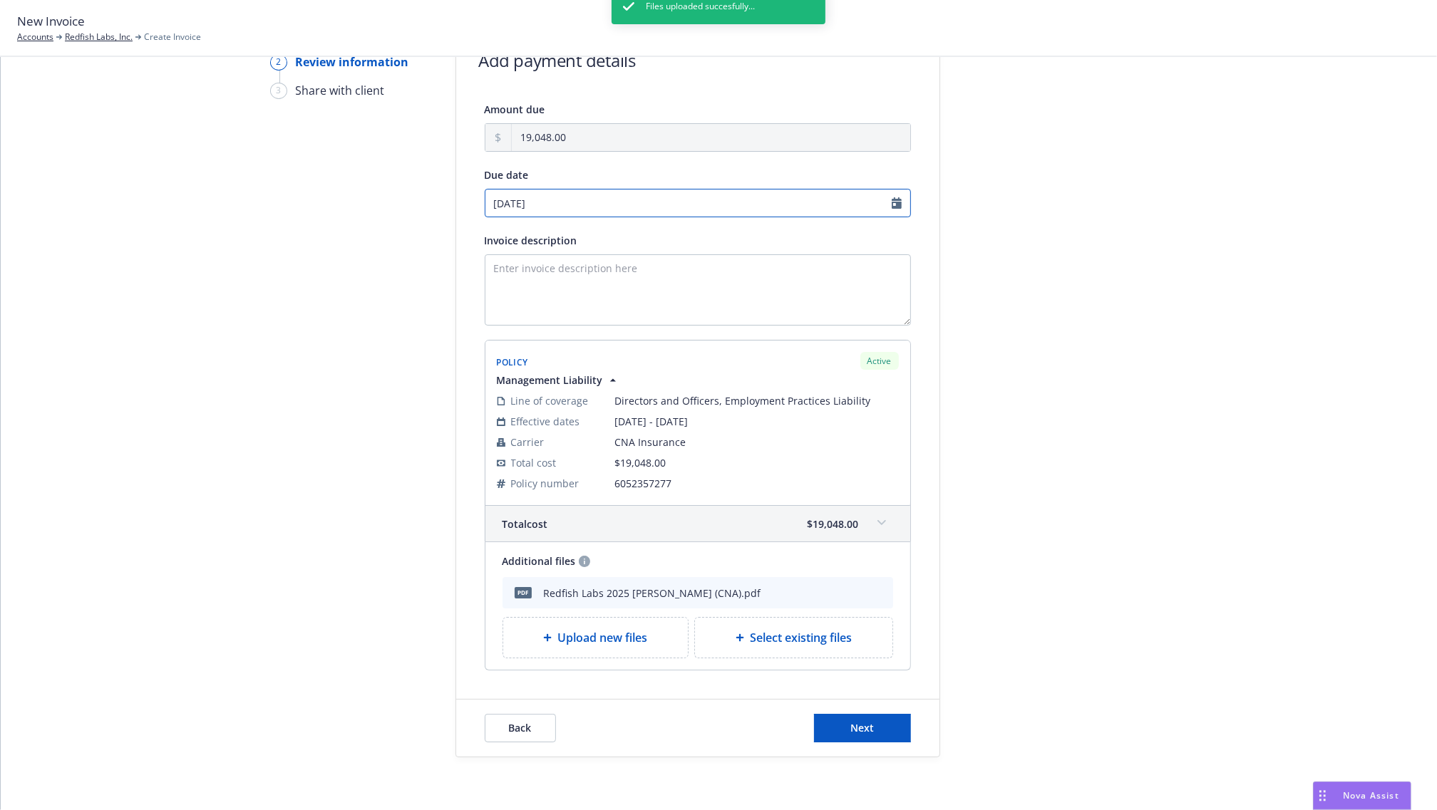
click at [538, 203] on input "09/02/2025" at bounding box center [698, 203] width 426 height 29
select select "September"
select select "2025"
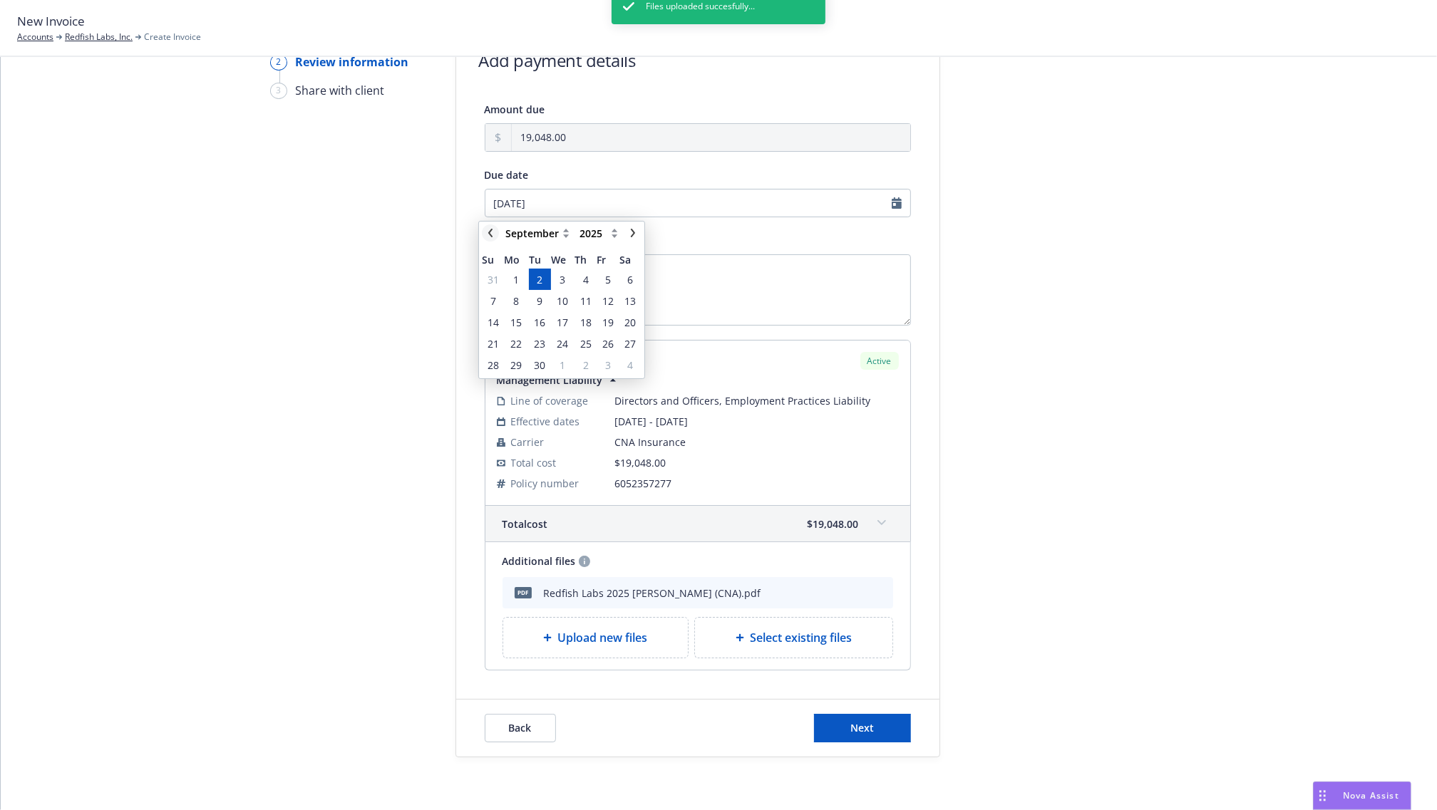
click at [492, 229] on icon "chevronLeft" at bounding box center [490, 233] width 9 height 9
select select "August"
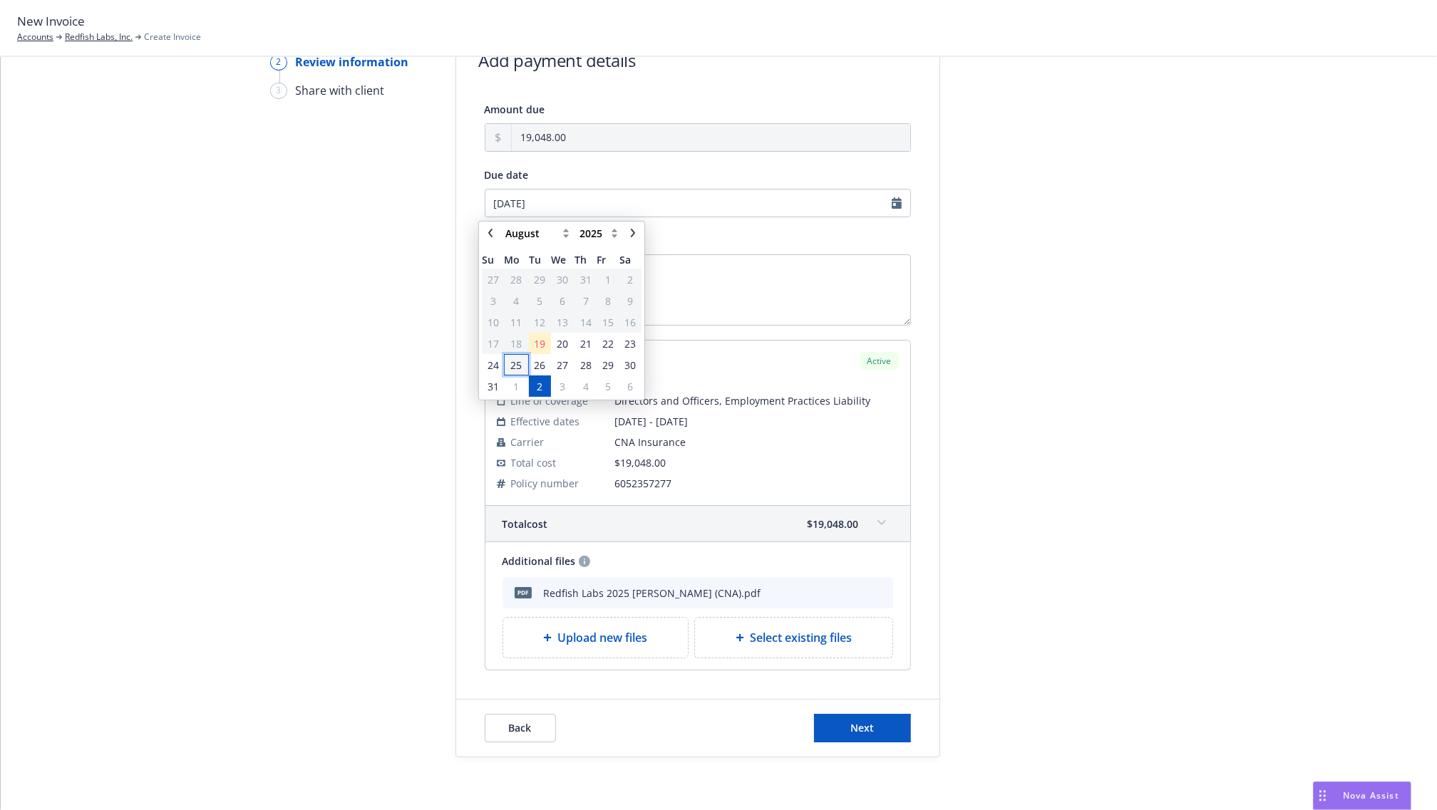
click at [522, 360] on span "25" at bounding box center [515, 365] width 21 height 18
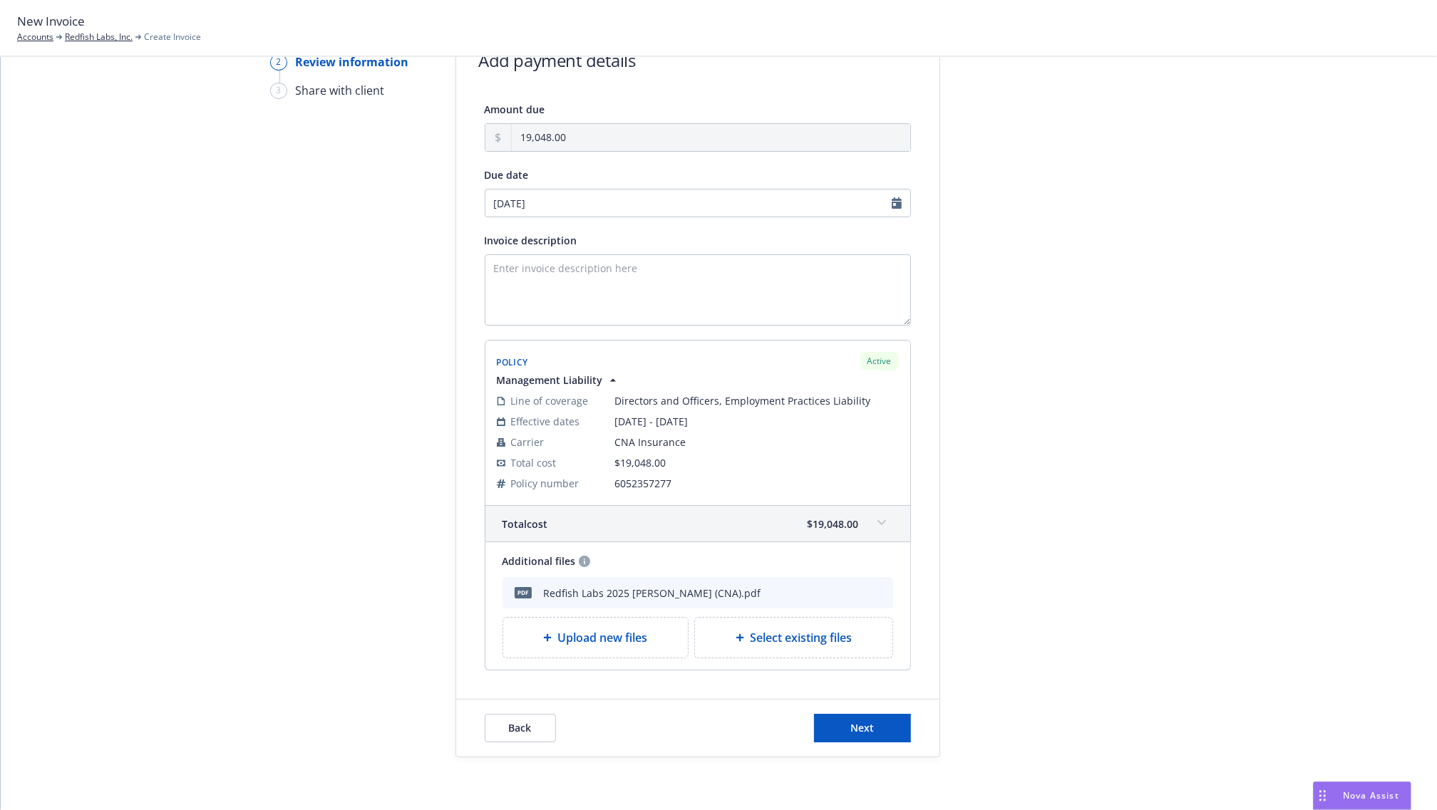
type input "08/25/2025"
click at [554, 200] on input "08/25/2025" at bounding box center [698, 203] width 426 height 29
select select "August"
select select "2025"
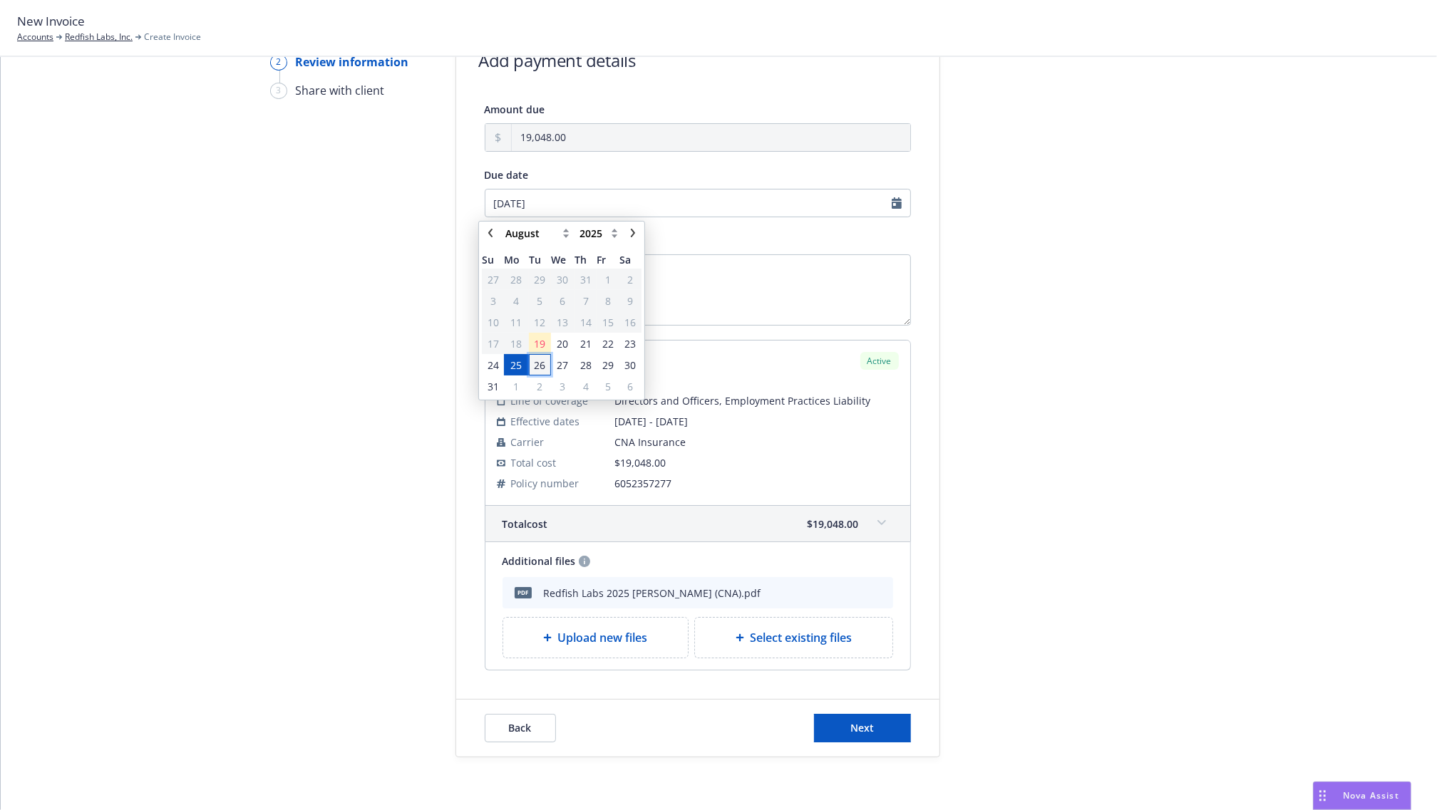
click at [536, 361] on span "26" at bounding box center [539, 365] width 11 height 15
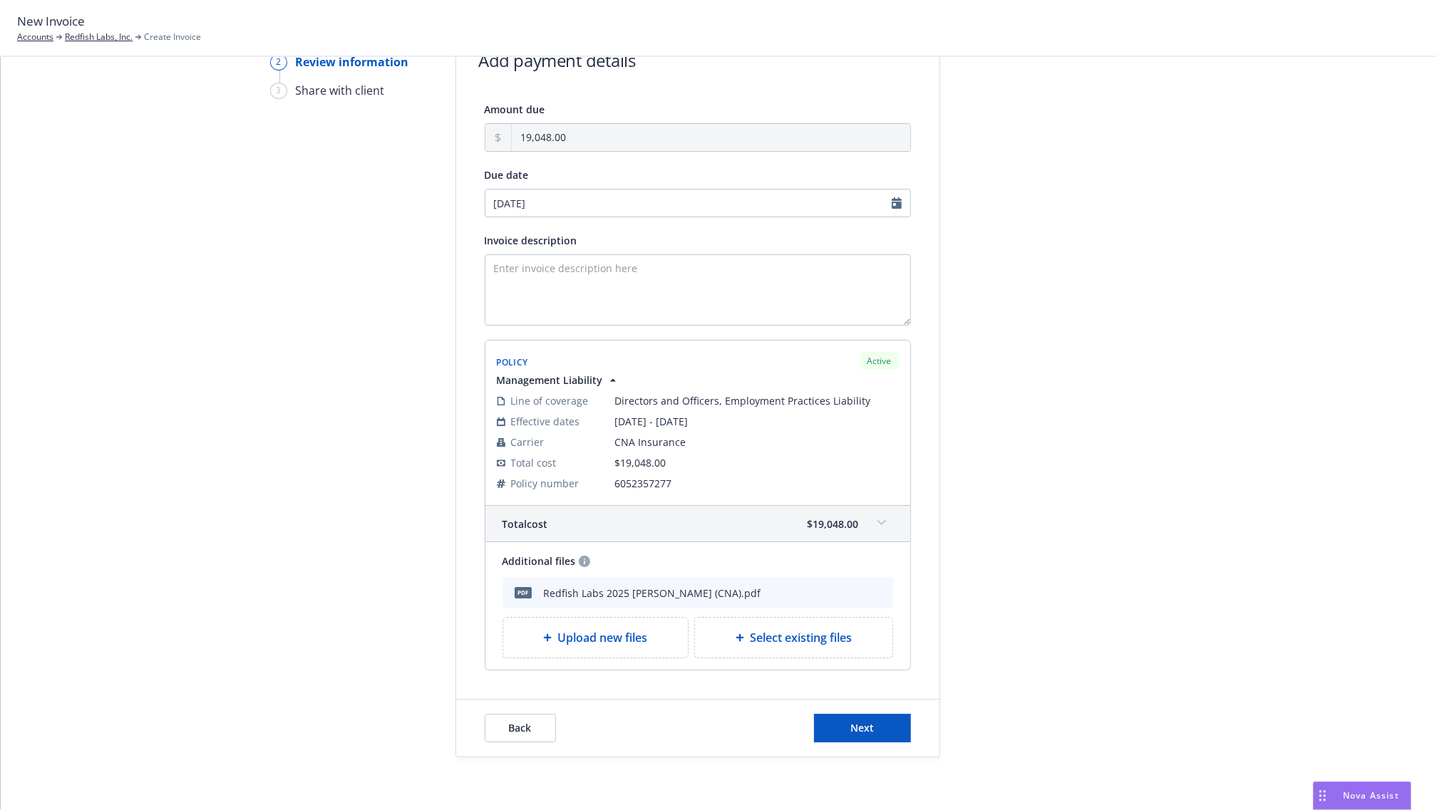
type input "08/26/2025"
click at [1057, 364] on div at bounding box center [1069, 391] width 200 height 733
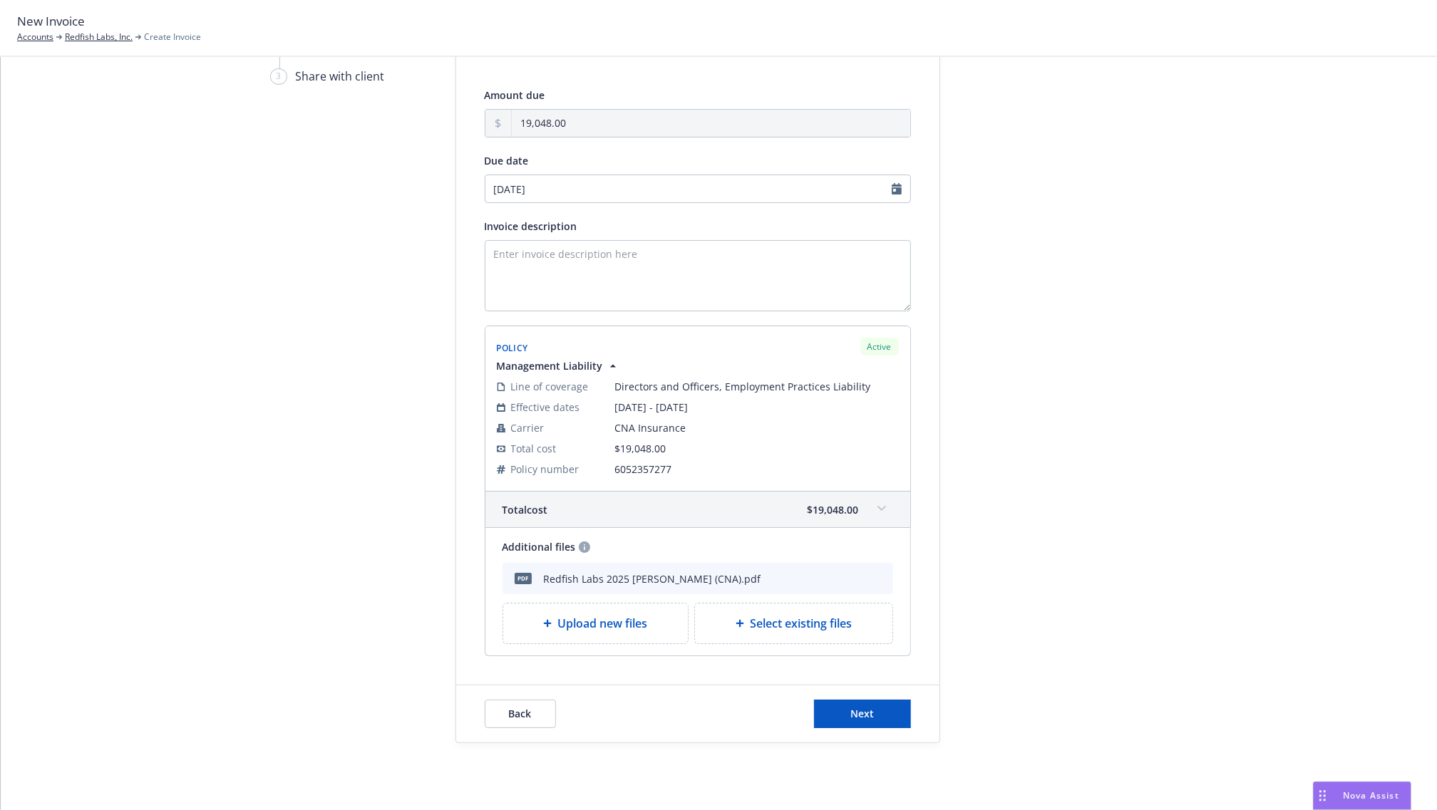
scroll to position [129, 0]
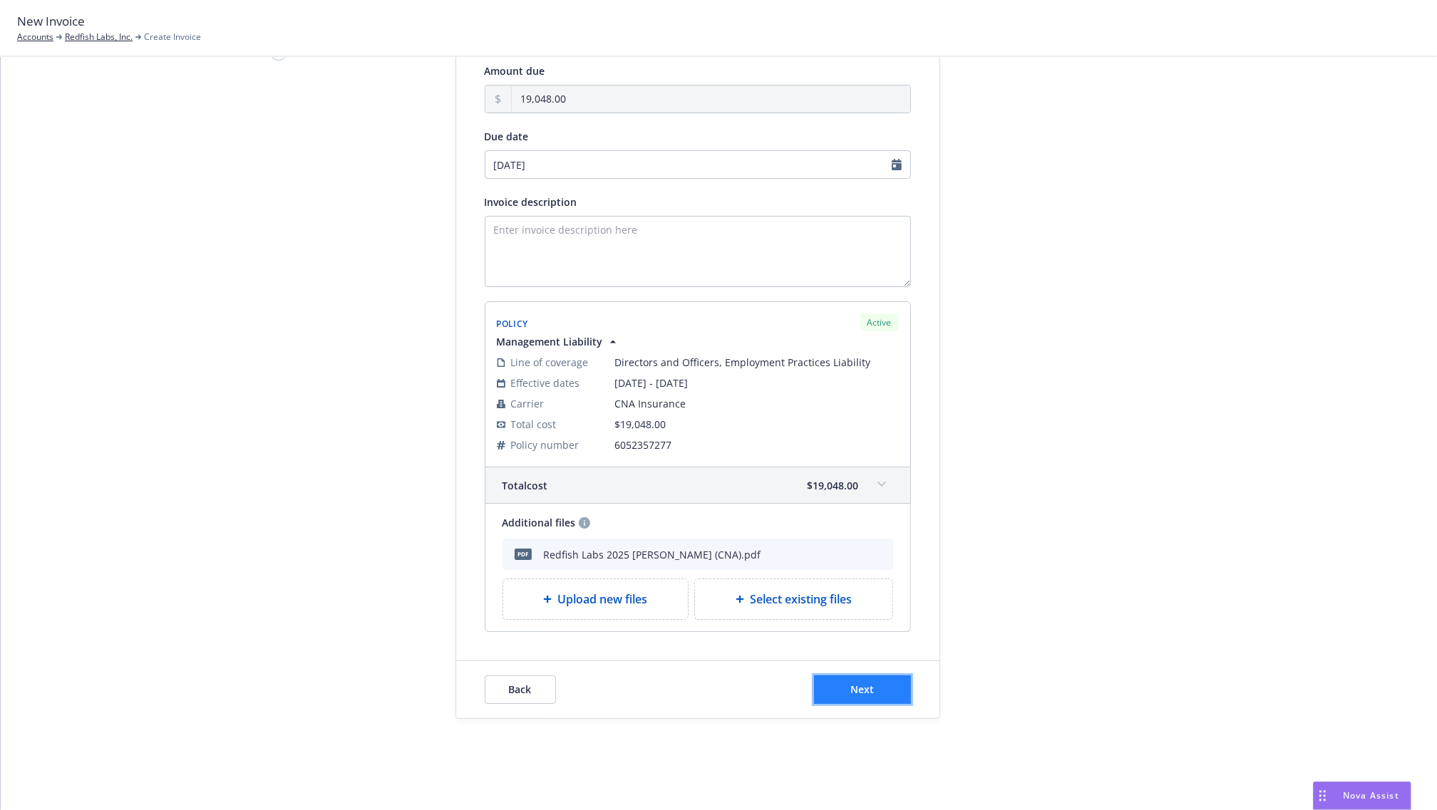
click at [879, 689] on button "Next" at bounding box center [862, 690] width 97 height 29
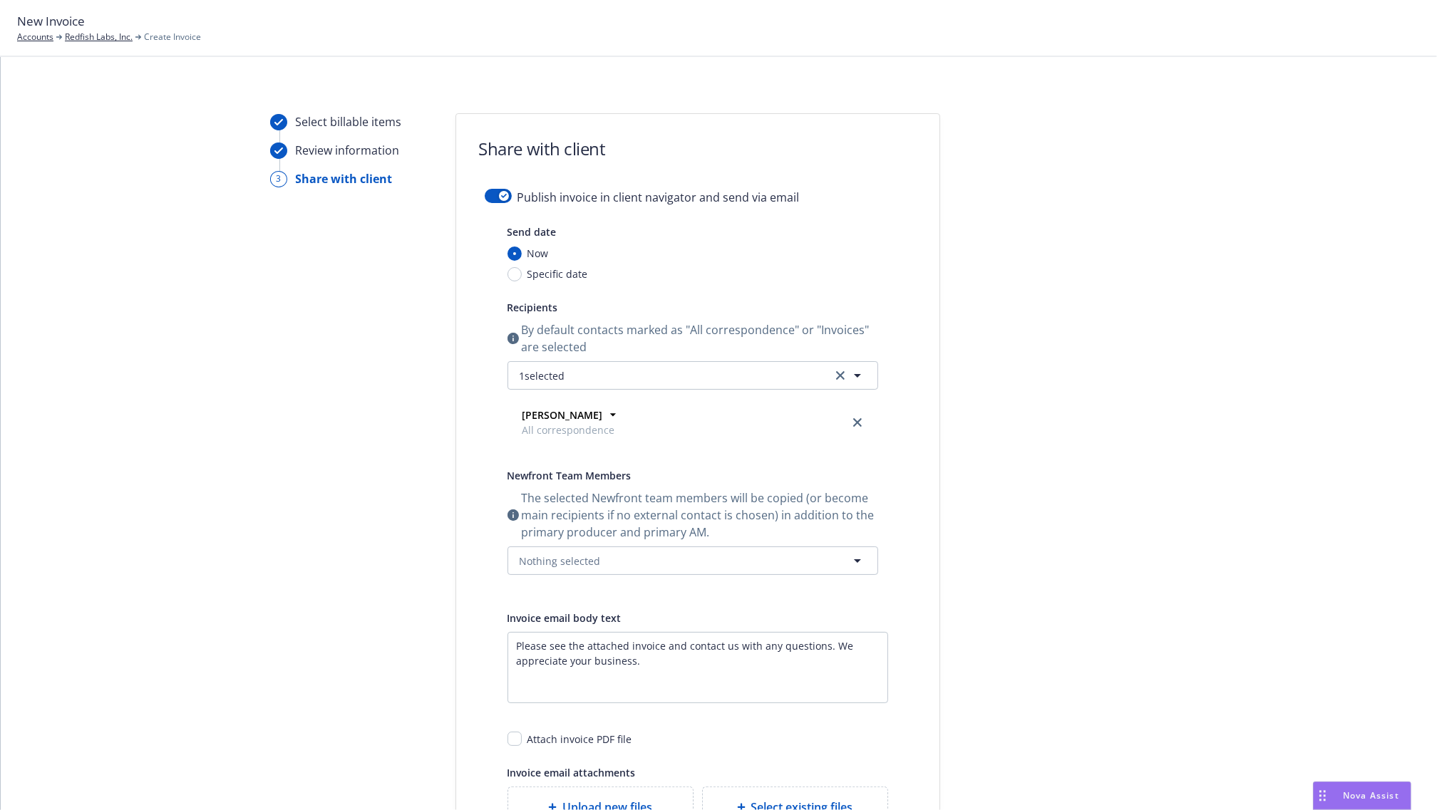
scroll to position [0, 0]
click at [489, 194] on button "button" at bounding box center [498, 197] width 27 height 14
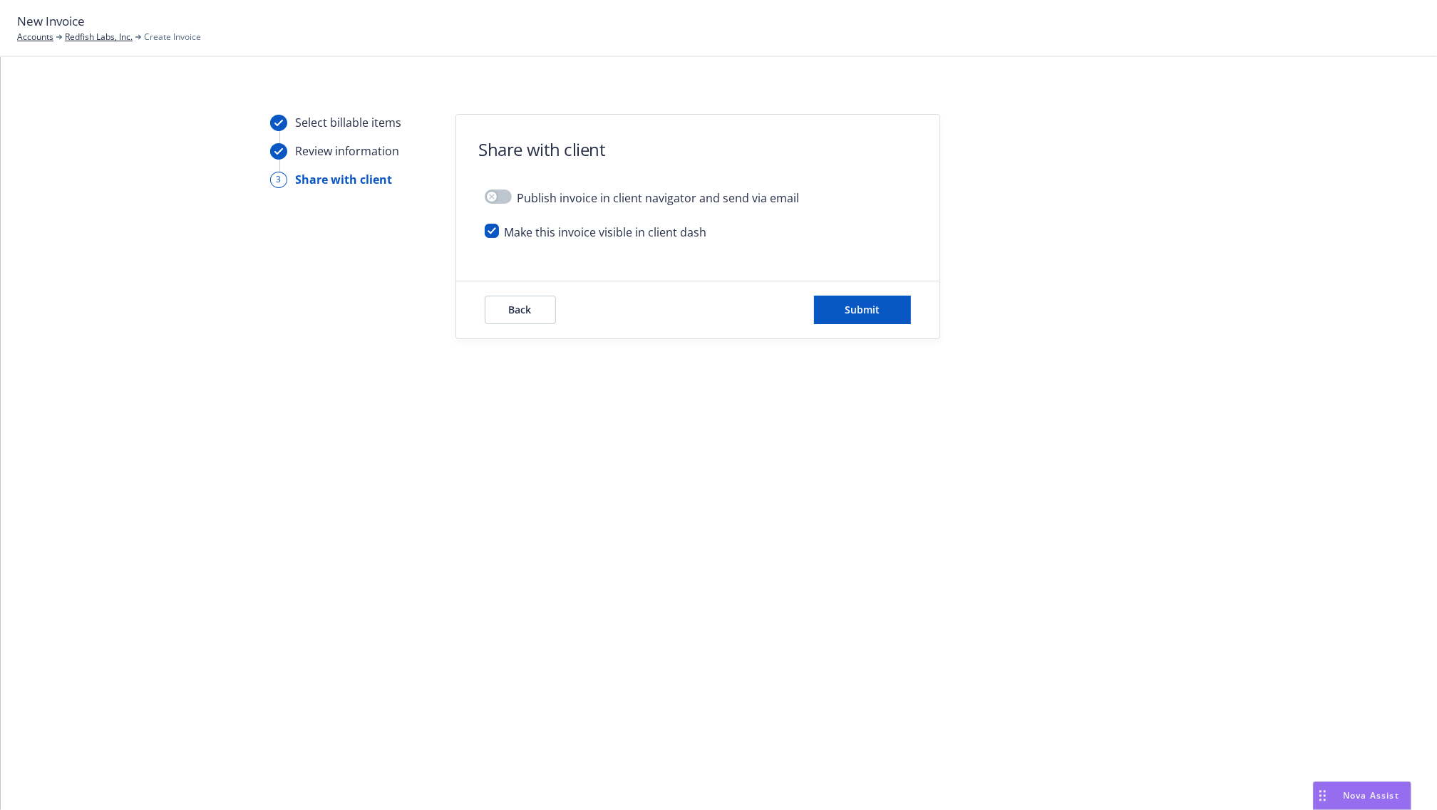
click at [810, 321] on div "Back Submit" at bounding box center [698, 310] width 426 height 29
click at [832, 317] on button "Submit" at bounding box center [862, 310] width 97 height 29
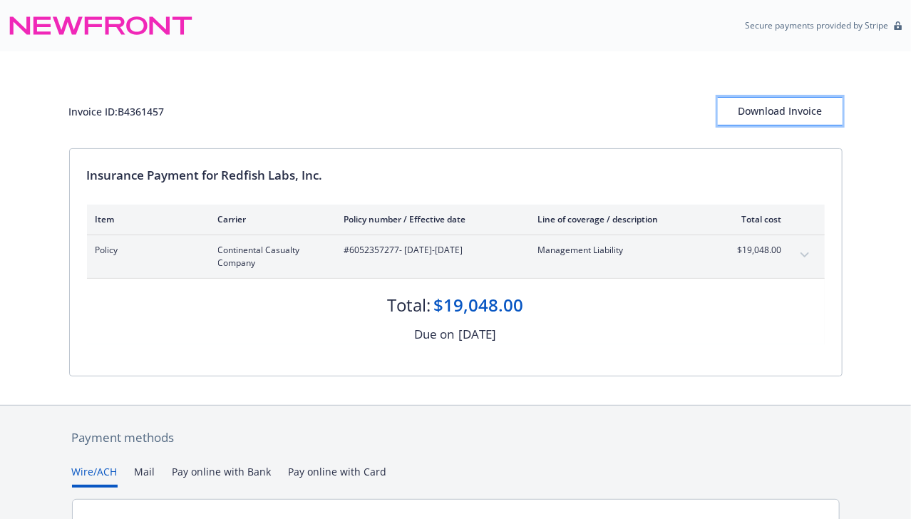
click at [751, 114] on div "Download Invoice" at bounding box center [780, 111] width 125 height 27
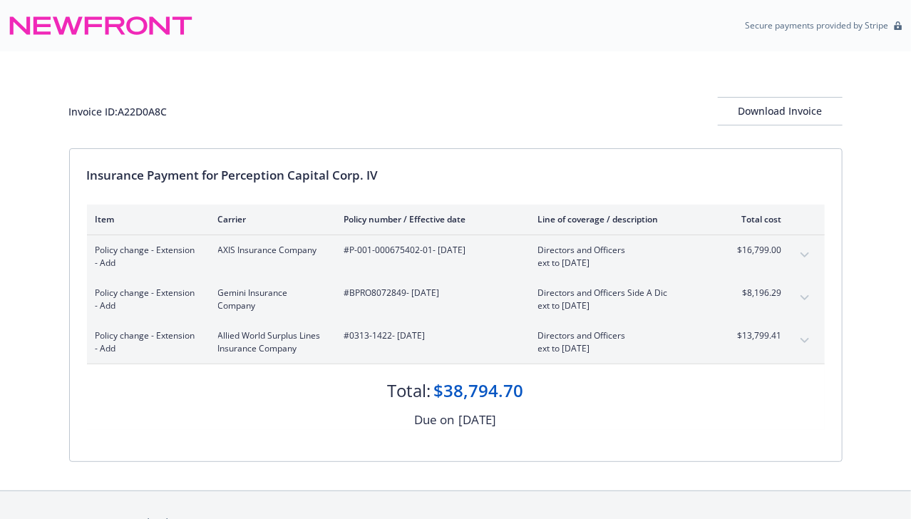
click at [798, 294] on button "expand content" at bounding box center [804, 298] width 23 height 23
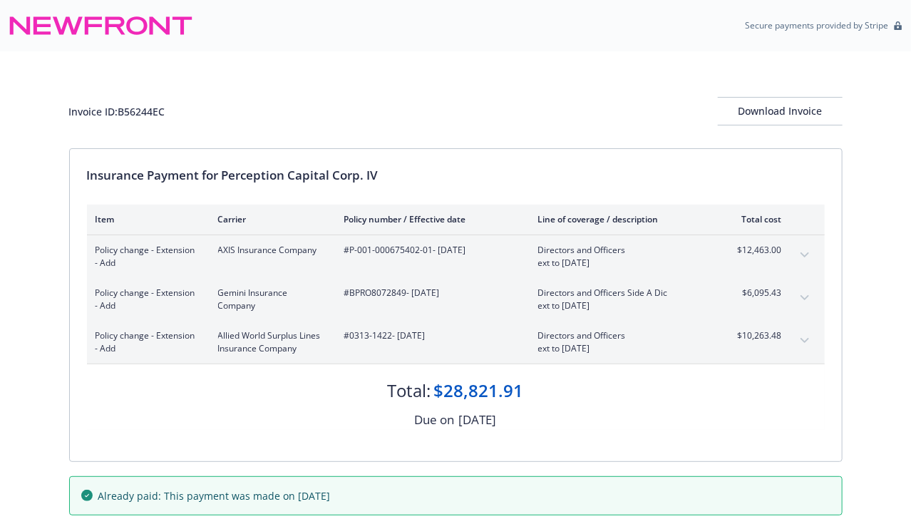
click at [782, 300] on div "Policy change - Extension - Add Gemini Insurance Company #BPRO8072849 - [DATE] …" at bounding box center [456, 299] width 738 height 43
click at [802, 296] on icon "expand content" at bounding box center [804, 297] width 9 height 5
